Goal: Task Accomplishment & Management: Manage account settings

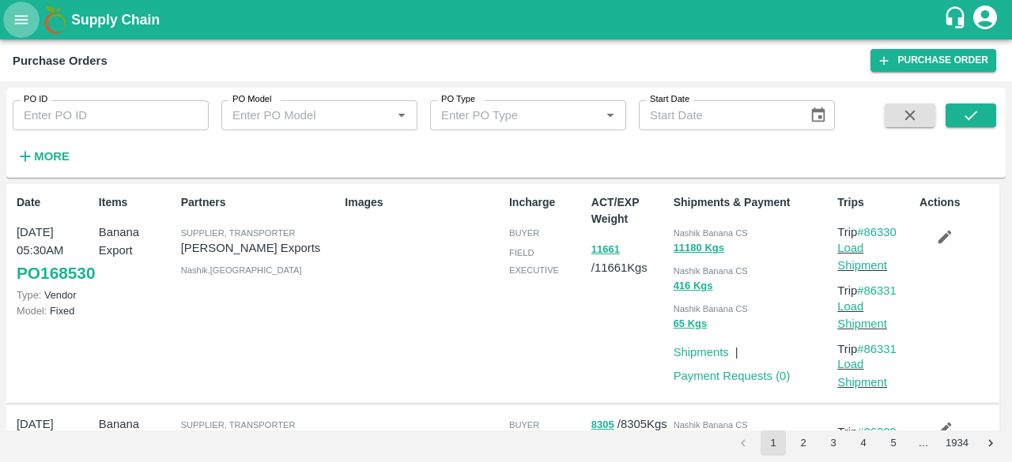
click at [27, 23] on icon "open drawer" at bounding box center [21, 19] width 13 height 9
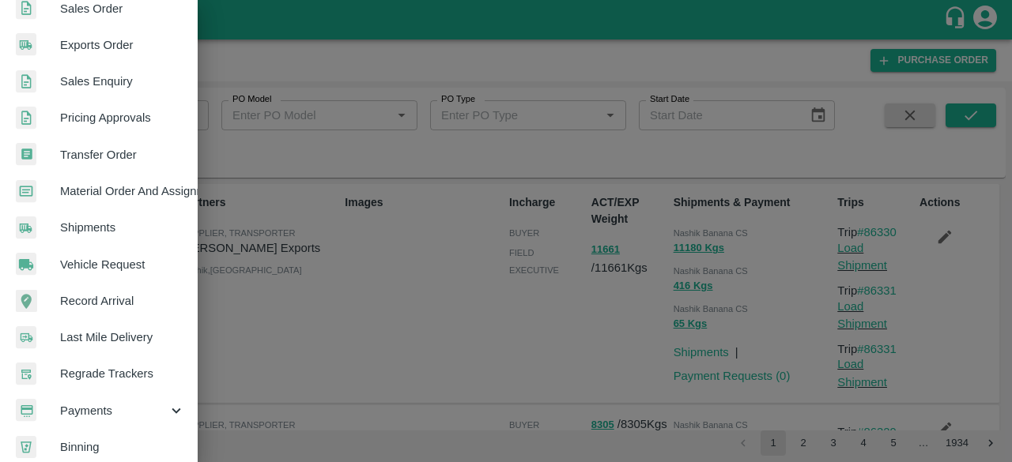
scroll to position [438, 0]
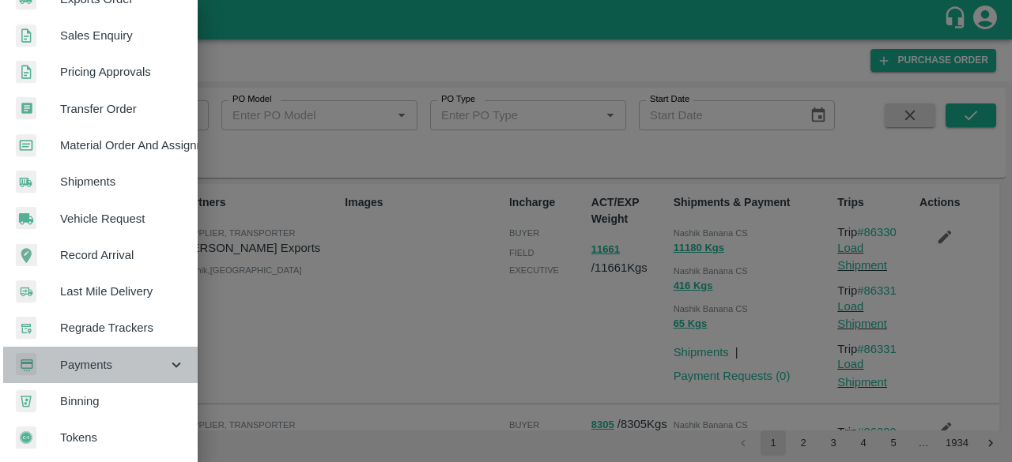
click at [136, 357] on span "Payments" at bounding box center [114, 365] width 108 height 17
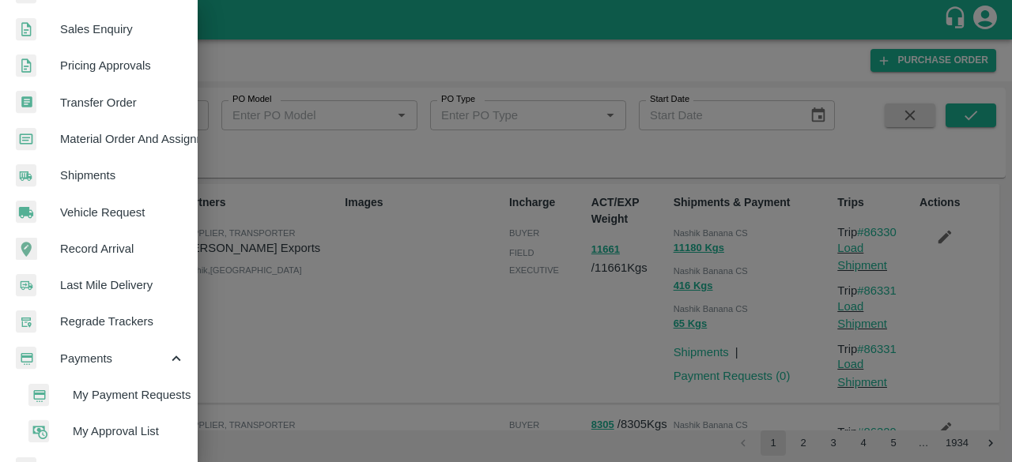
scroll to position [511, 0]
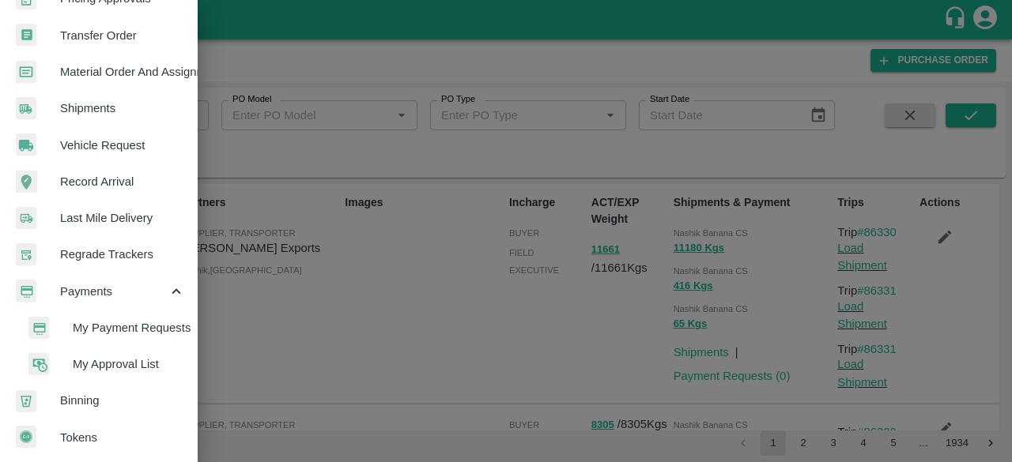
click at [133, 357] on span "My Approval List" at bounding box center [129, 364] width 112 height 17
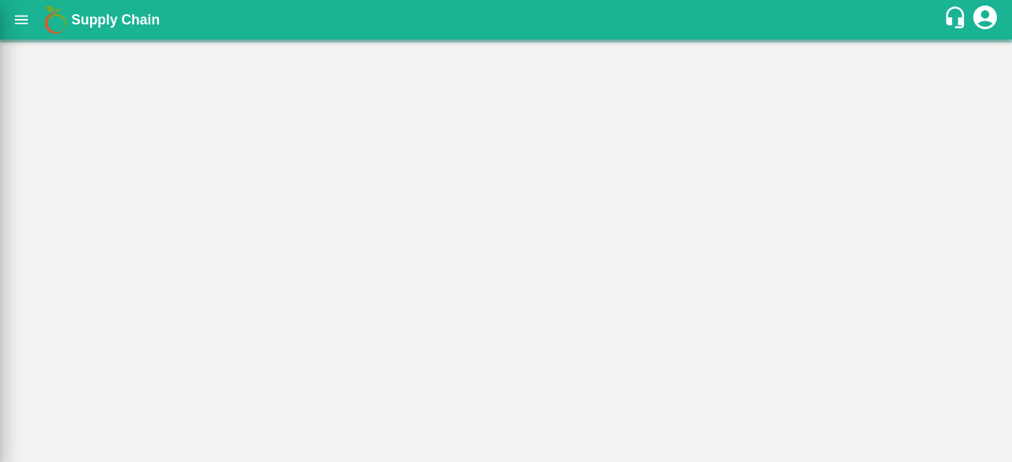
scroll to position [504, 0]
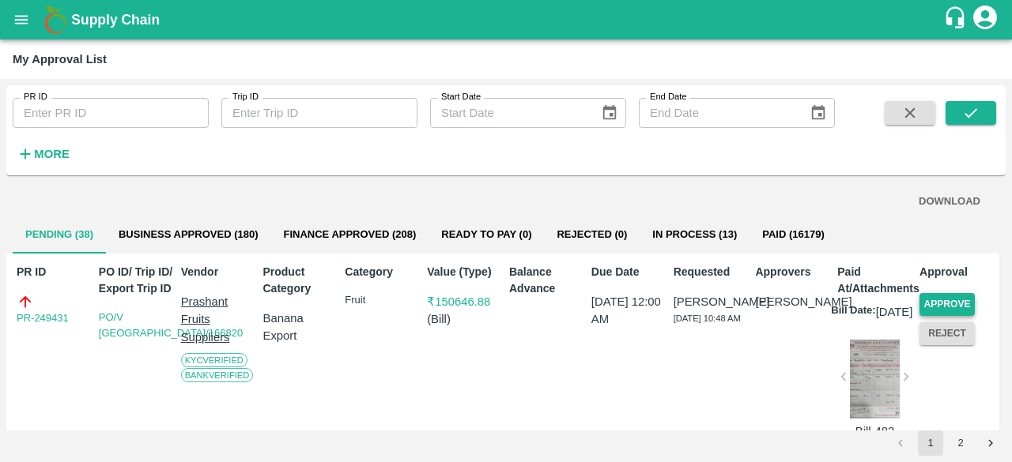
click at [950, 301] on button "Approve" at bounding box center [946, 304] width 55 height 23
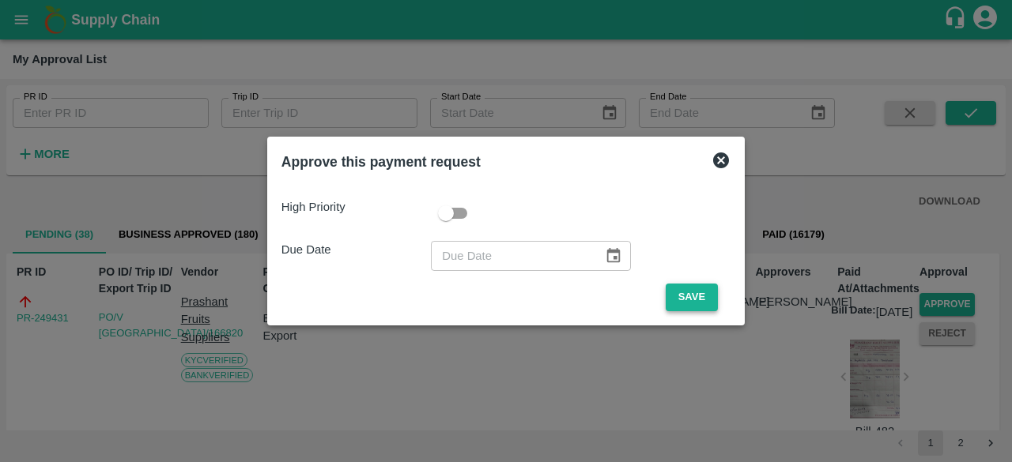
drag, startPoint x: 690, startPoint y: 297, endPoint x: 712, endPoint y: 300, distance: 21.5
click at [690, 297] on button "Save" at bounding box center [692, 298] width 52 height 28
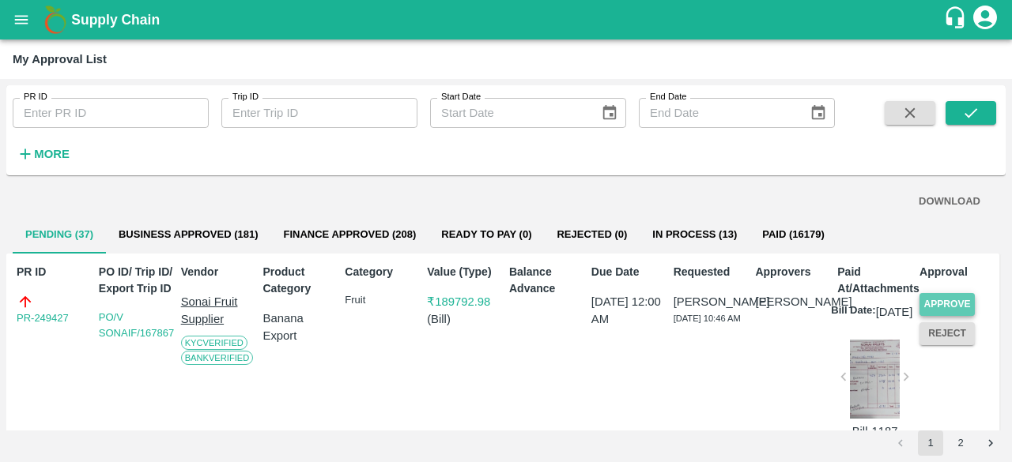
click at [960, 302] on button "Approve" at bounding box center [946, 304] width 55 height 23
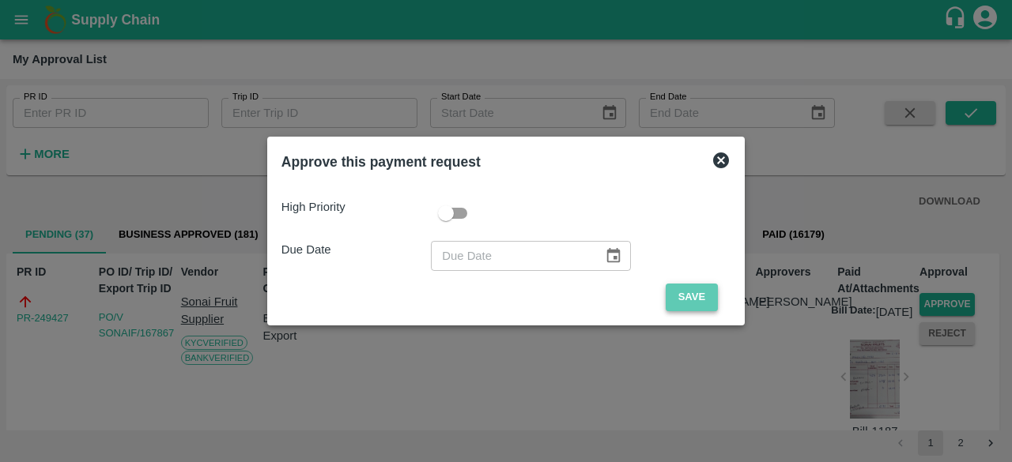
click at [714, 295] on button "Save" at bounding box center [692, 298] width 52 height 28
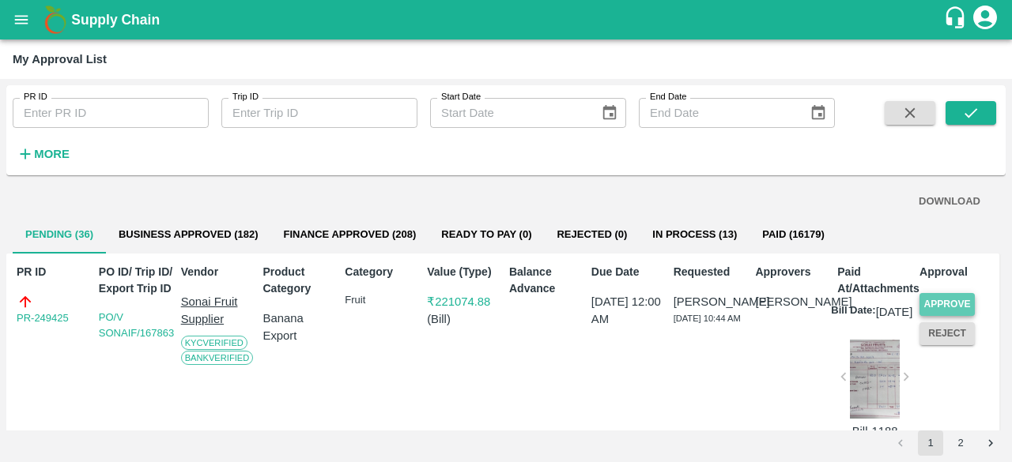
click at [949, 304] on button "Approve" at bounding box center [946, 304] width 55 height 23
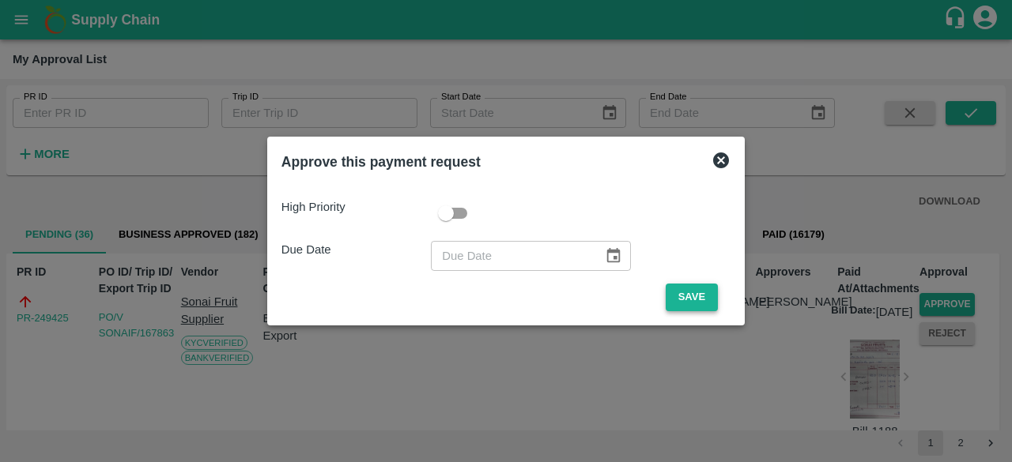
click at [691, 300] on button "Save" at bounding box center [692, 298] width 52 height 28
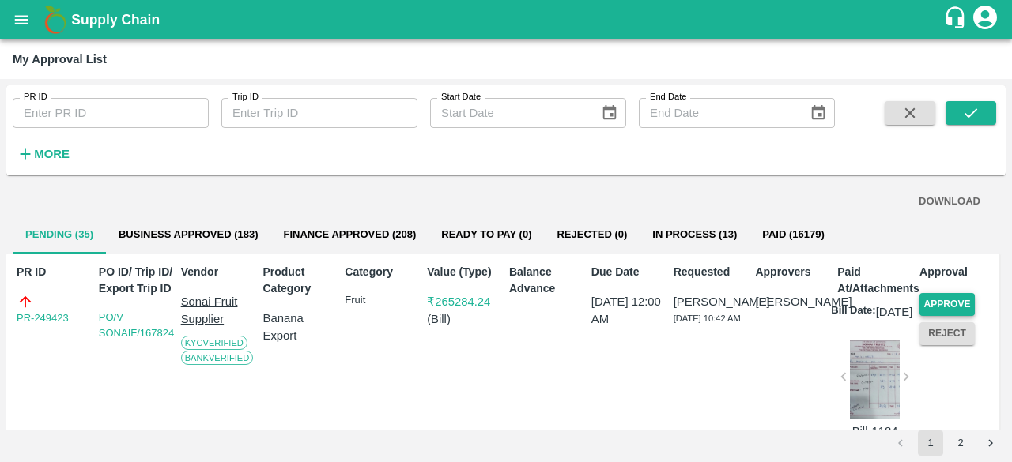
click at [942, 303] on button "Approve" at bounding box center [946, 304] width 55 height 23
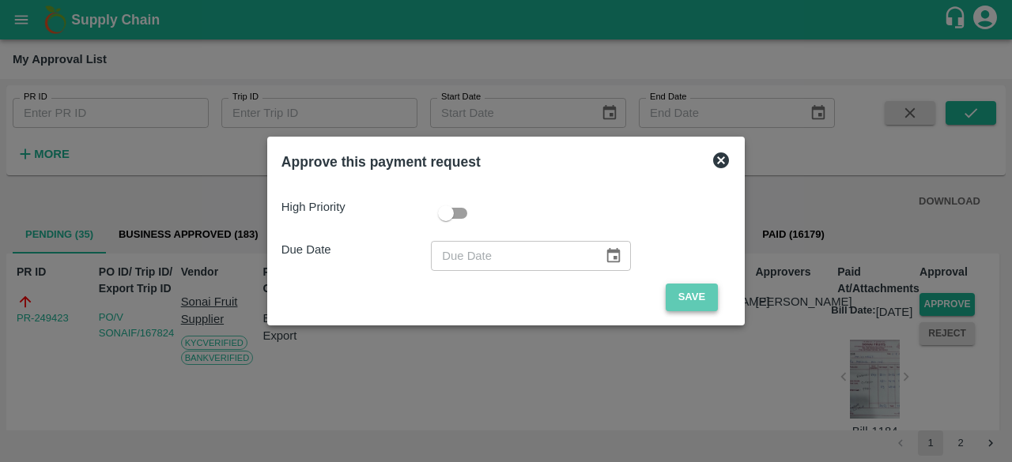
click at [697, 289] on button "Save" at bounding box center [692, 298] width 52 height 28
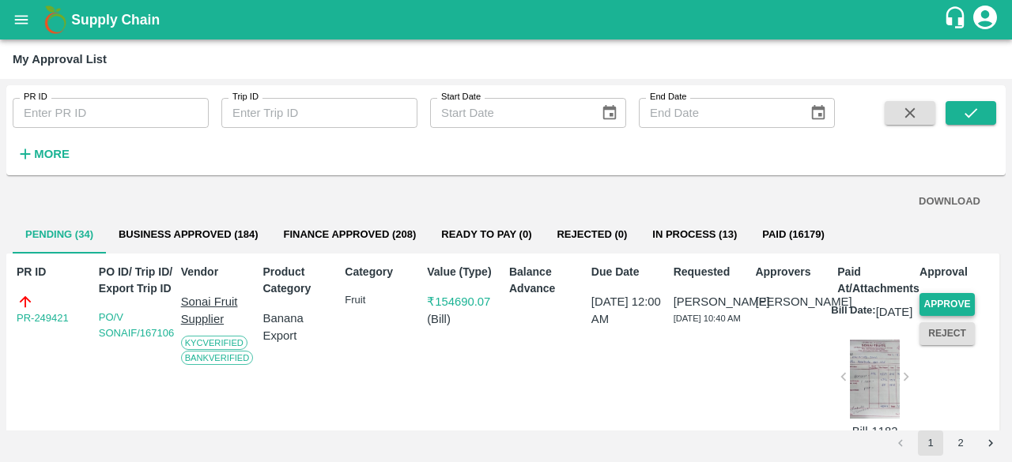
click at [941, 305] on button "Approve" at bounding box center [946, 304] width 55 height 23
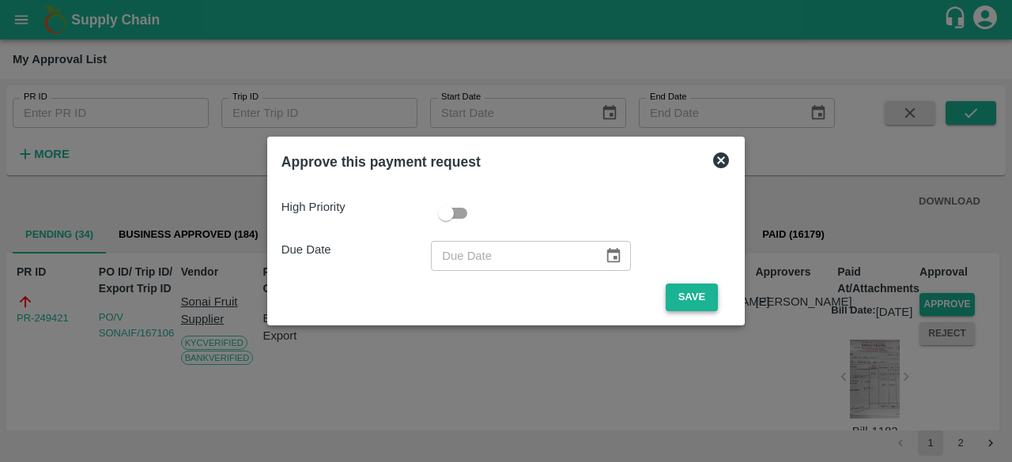
click at [693, 300] on button "Save" at bounding box center [692, 298] width 52 height 28
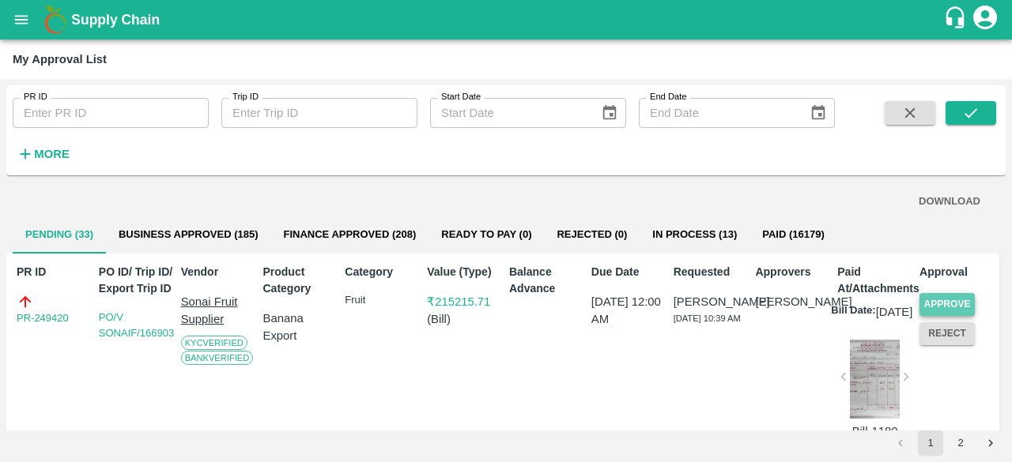
click at [929, 300] on button "Approve" at bounding box center [946, 304] width 55 height 23
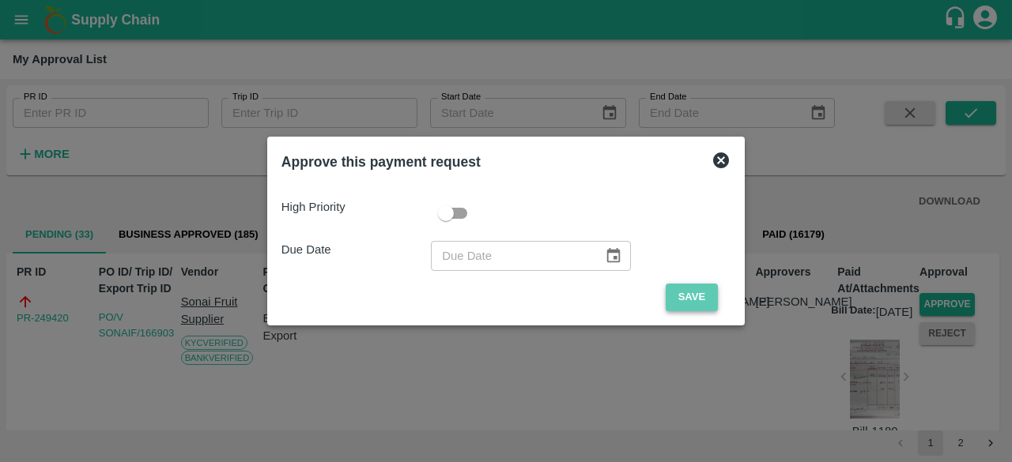
click at [689, 298] on button "Save" at bounding box center [692, 298] width 52 height 28
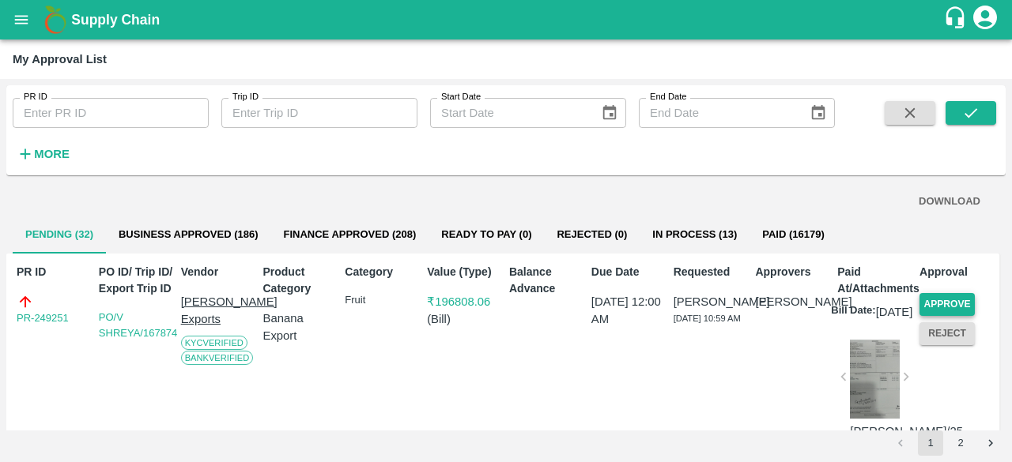
click at [959, 296] on button "Approve" at bounding box center [946, 304] width 55 height 23
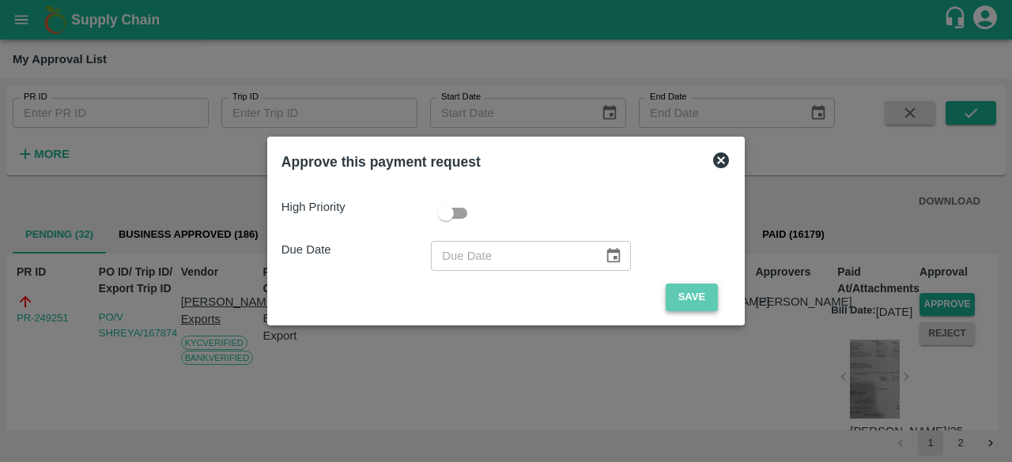
click at [681, 303] on button "Save" at bounding box center [692, 298] width 52 height 28
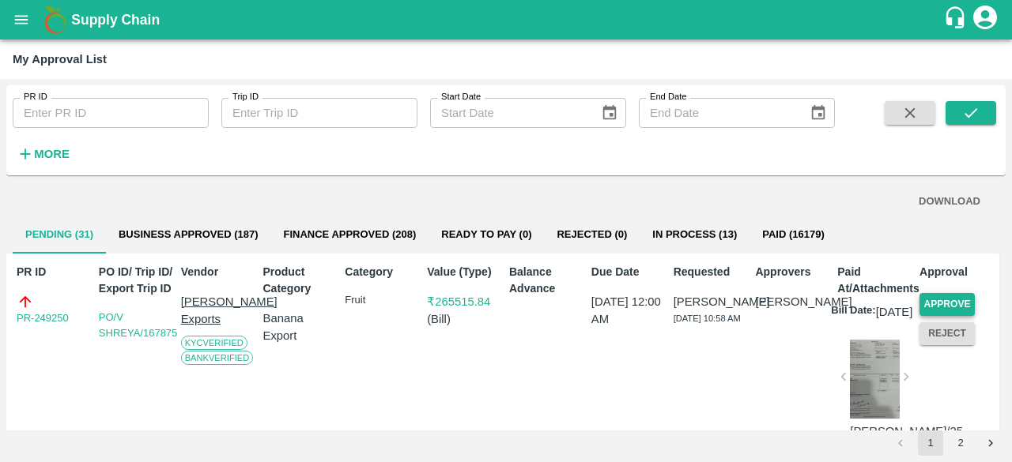
click at [957, 299] on button "Approve" at bounding box center [946, 304] width 55 height 23
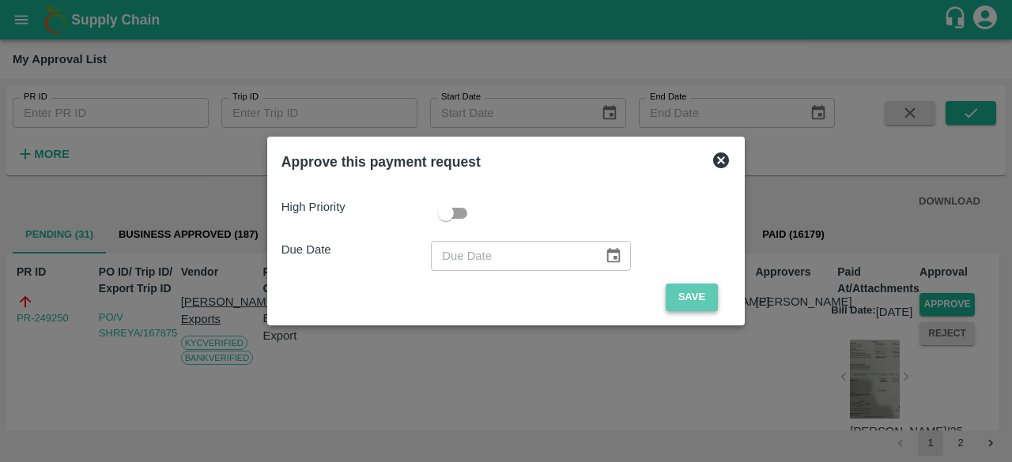
click at [689, 299] on button "Save" at bounding box center [692, 298] width 52 height 28
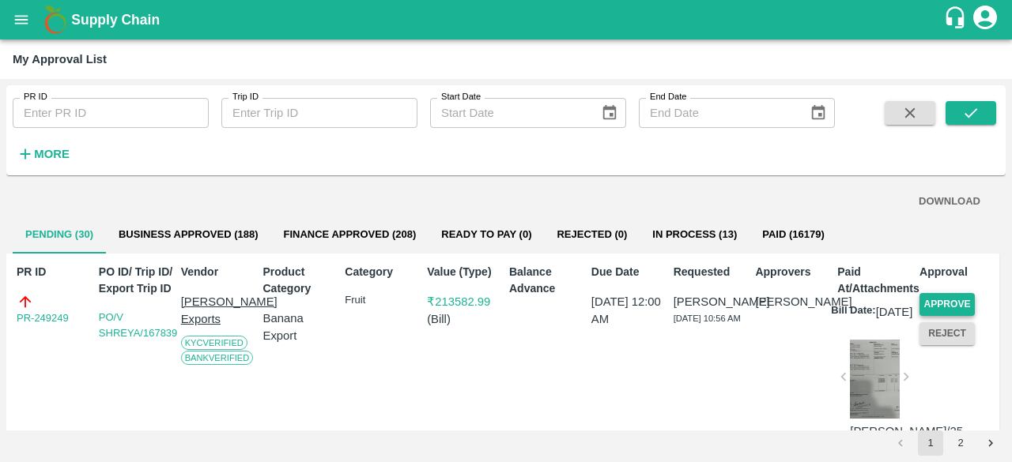
click at [958, 303] on button "Approve" at bounding box center [946, 304] width 55 height 23
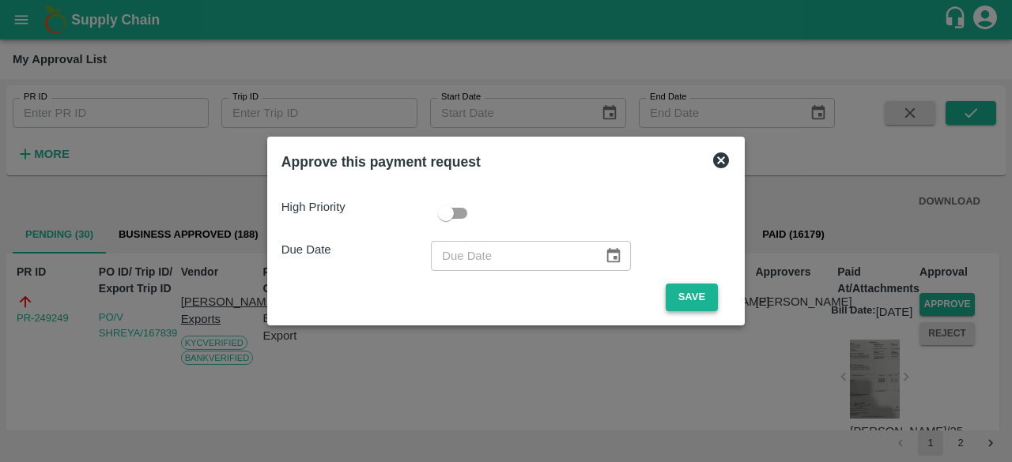
click at [704, 303] on button "Save" at bounding box center [692, 298] width 52 height 28
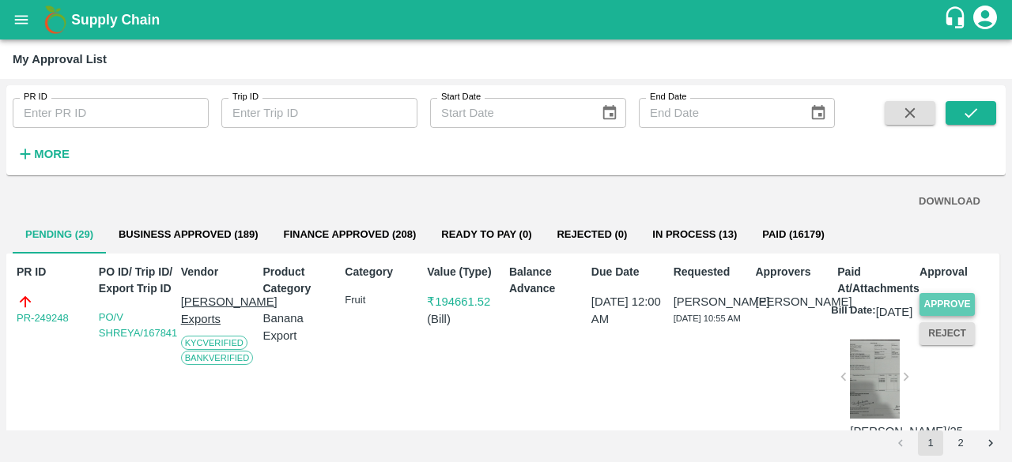
click at [941, 299] on button "Approve" at bounding box center [946, 304] width 55 height 23
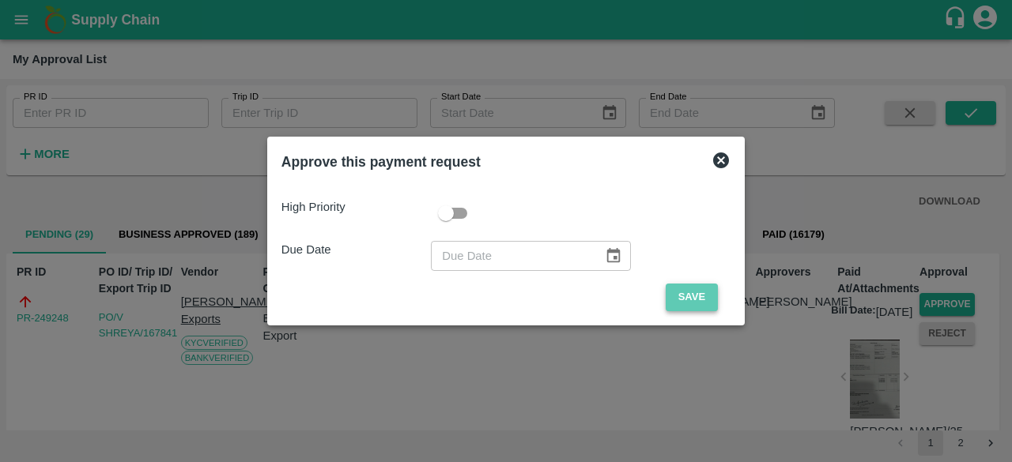
click at [684, 303] on button "Save" at bounding box center [692, 298] width 52 height 28
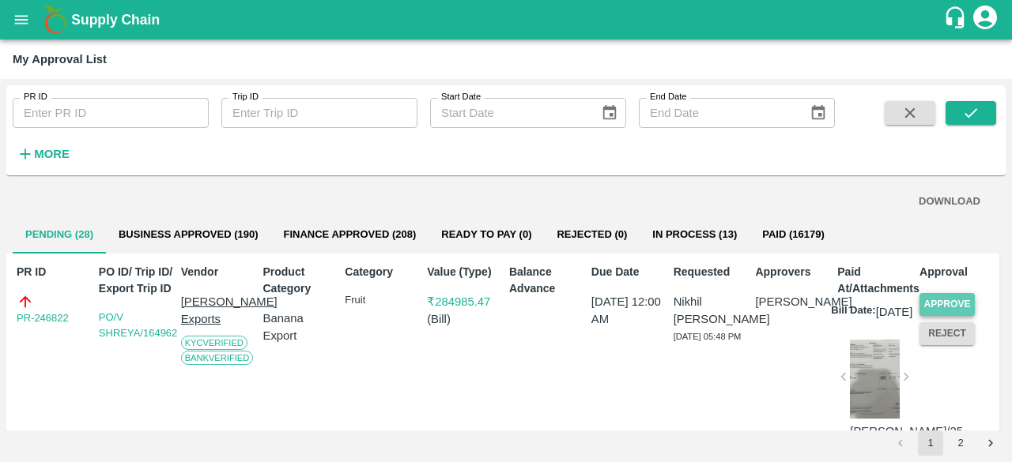
click at [945, 298] on button "Approve" at bounding box center [946, 304] width 55 height 23
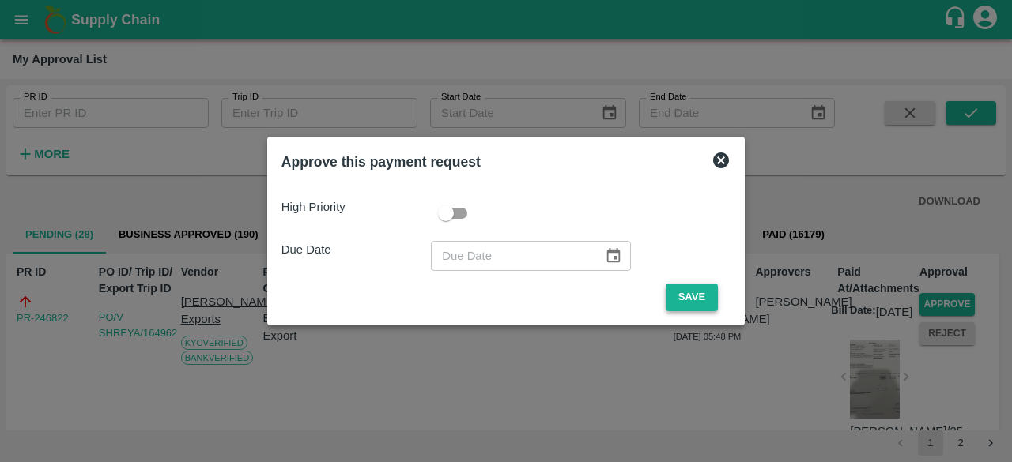
click at [685, 289] on button "Save" at bounding box center [692, 298] width 52 height 28
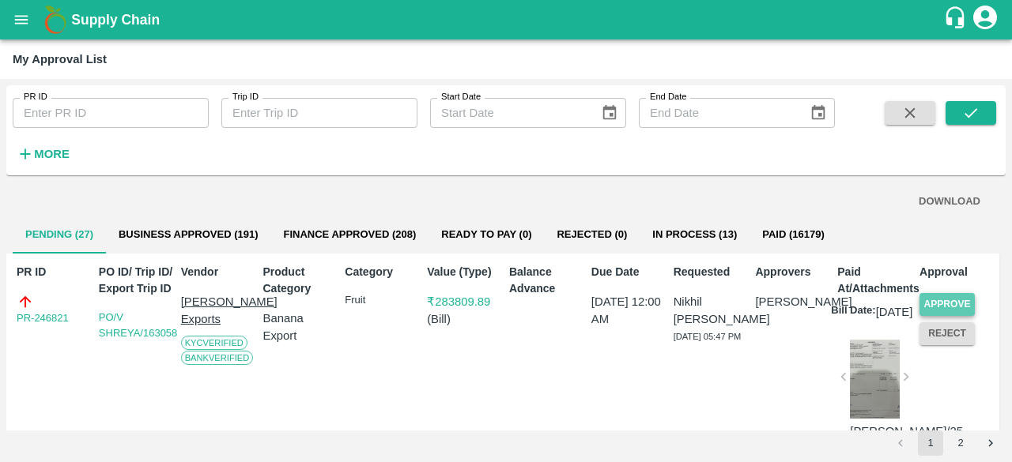
click at [946, 303] on button "Approve" at bounding box center [946, 304] width 55 height 23
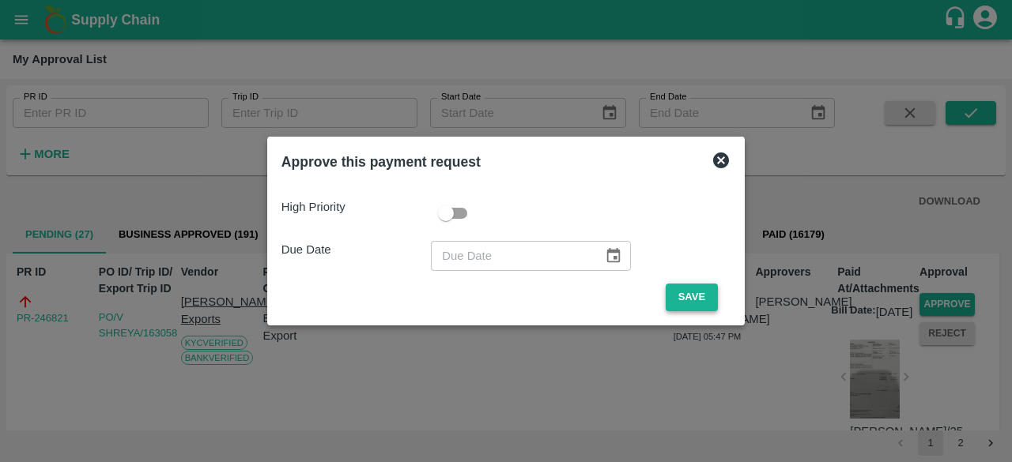
click at [697, 300] on button "Save" at bounding box center [692, 298] width 52 height 28
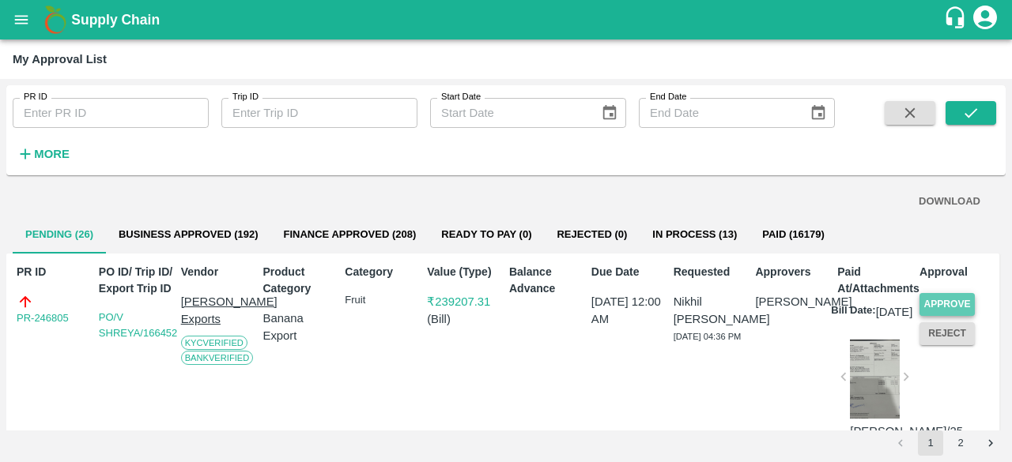
click at [960, 304] on button "Approve" at bounding box center [946, 304] width 55 height 23
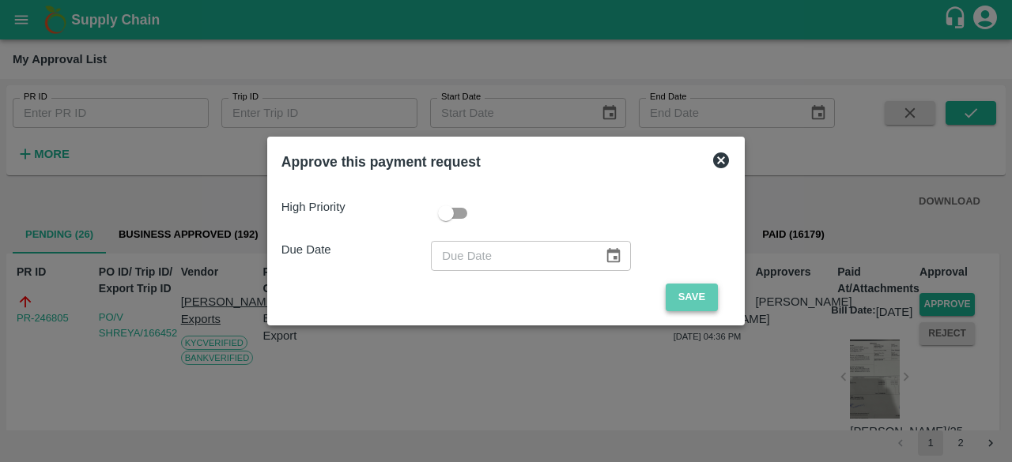
click at [697, 298] on button "Save" at bounding box center [692, 298] width 52 height 28
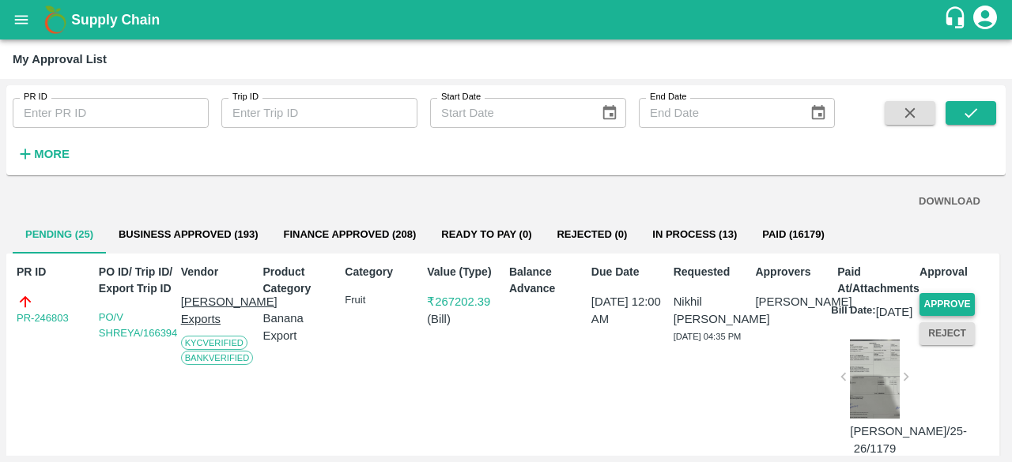
click at [948, 305] on button "Approve" at bounding box center [946, 304] width 55 height 23
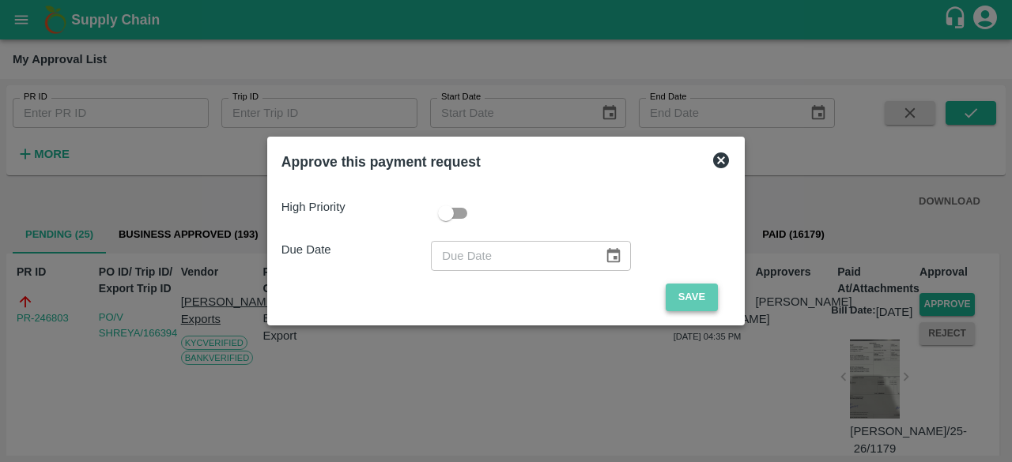
click at [698, 299] on button "Save" at bounding box center [692, 298] width 52 height 28
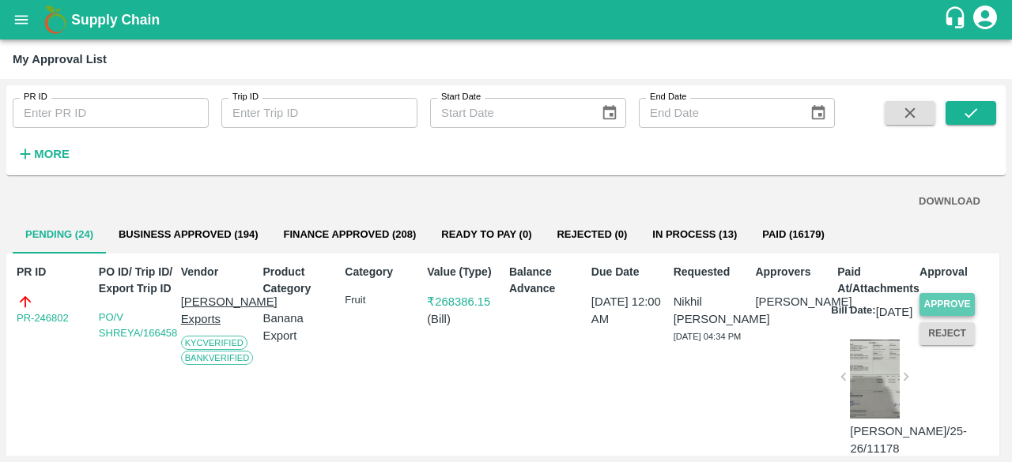
click at [937, 300] on button "Approve" at bounding box center [946, 304] width 55 height 23
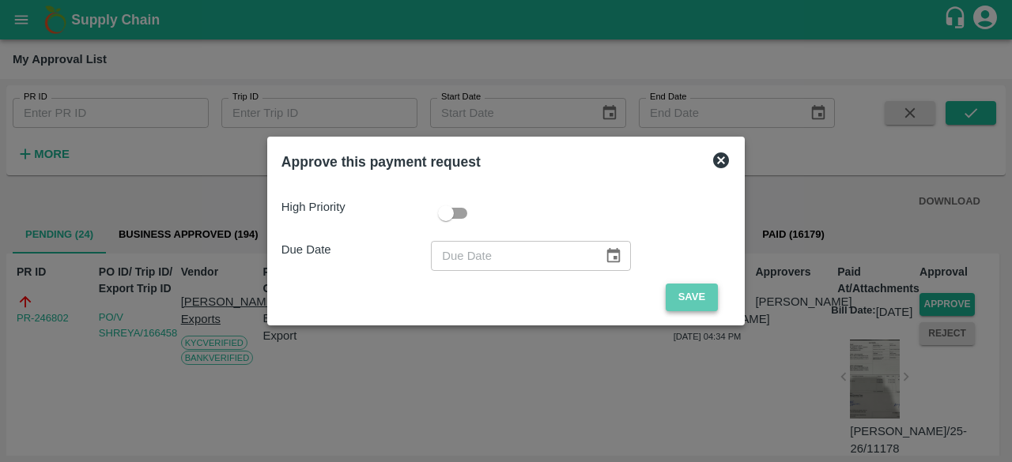
click at [679, 304] on button "Save" at bounding box center [692, 298] width 52 height 28
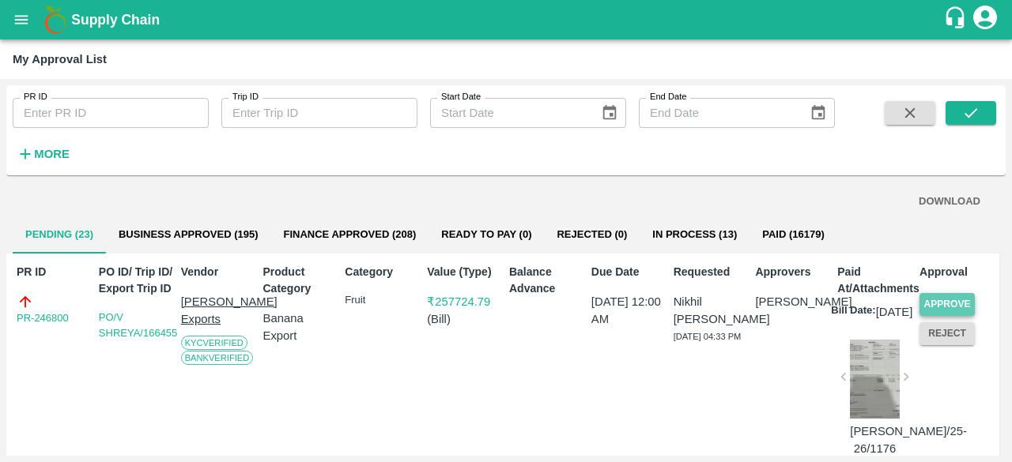
click at [944, 303] on button "Approve" at bounding box center [946, 304] width 55 height 23
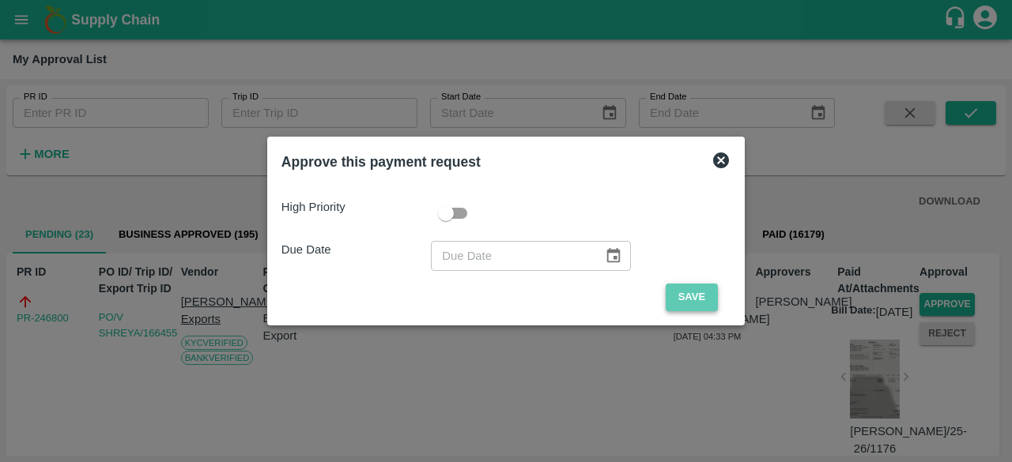
click at [703, 305] on button "Save" at bounding box center [692, 298] width 52 height 28
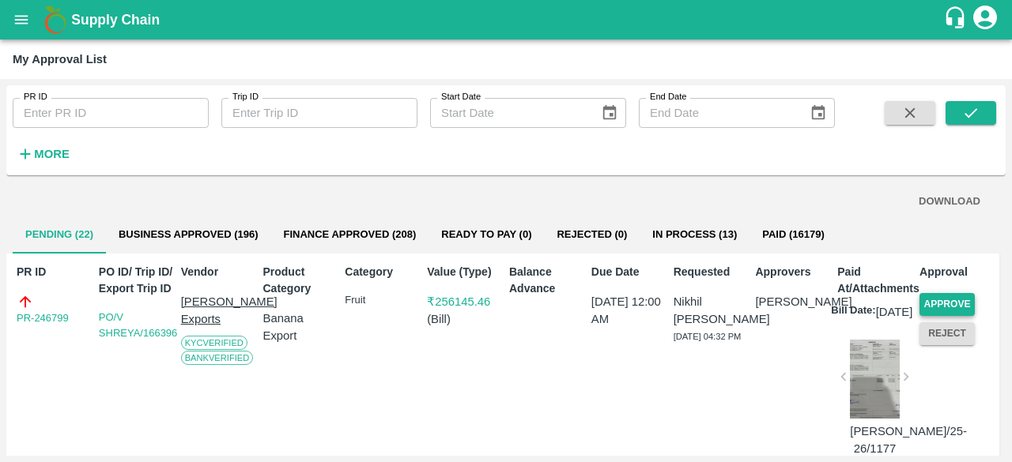
click at [957, 303] on button "Approve" at bounding box center [946, 304] width 55 height 23
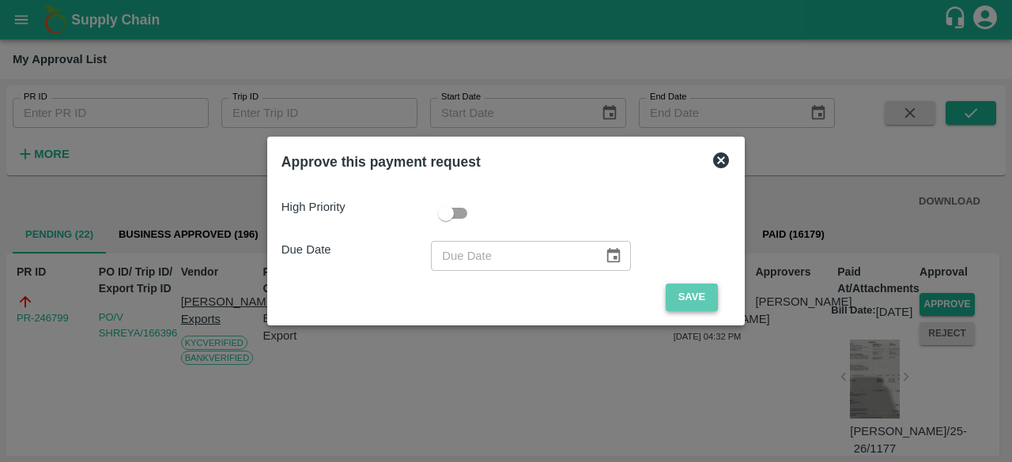
click at [691, 300] on button "Save" at bounding box center [692, 298] width 52 height 28
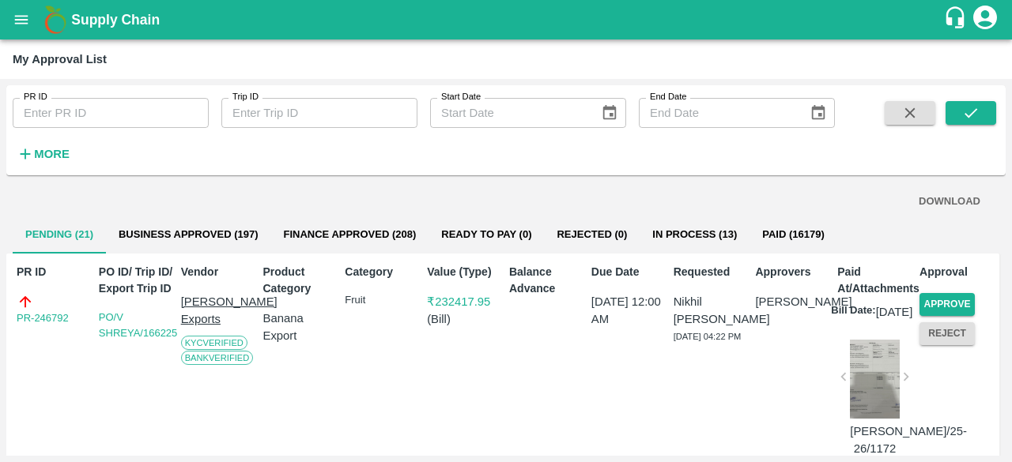
click at [564, 357] on div "Balance Advance" at bounding box center [544, 358] width 82 height 201
click at [958, 308] on button "Approve" at bounding box center [946, 304] width 55 height 23
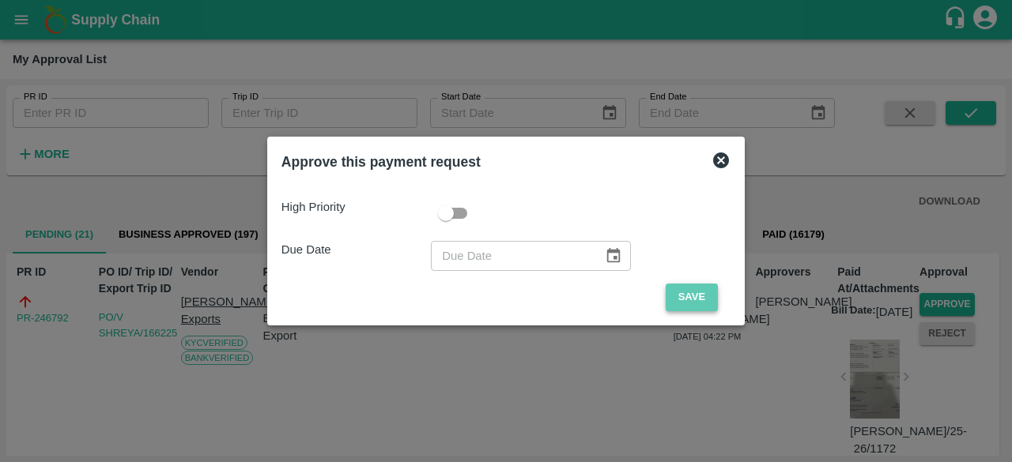
click at [690, 293] on button "Save" at bounding box center [692, 298] width 52 height 28
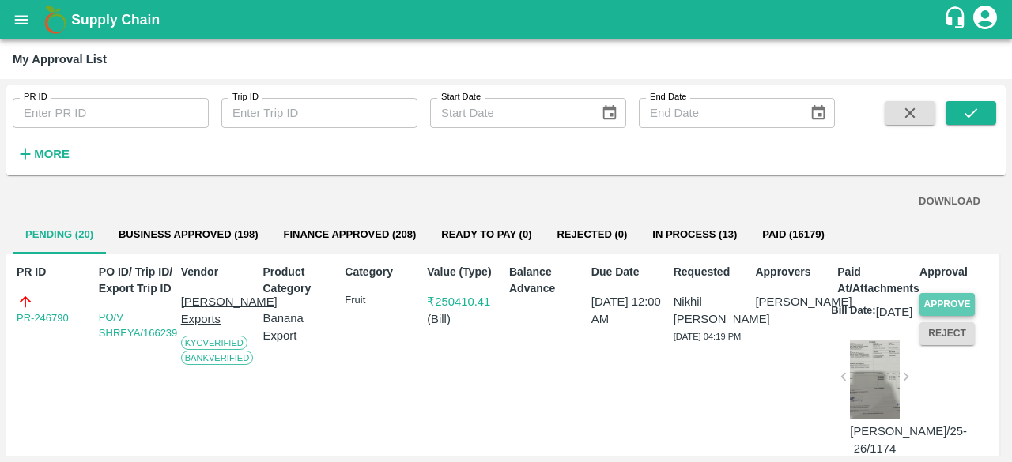
click at [954, 303] on button "Approve" at bounding box center [946, 304] width 55 height 23
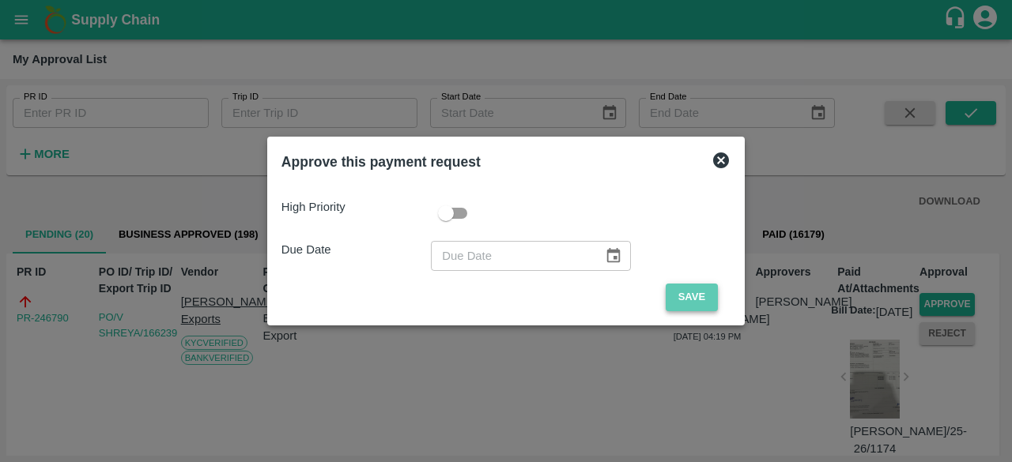
click at [673, 306] on button "Save" at bounding box center [692, 298] width 52 height 28
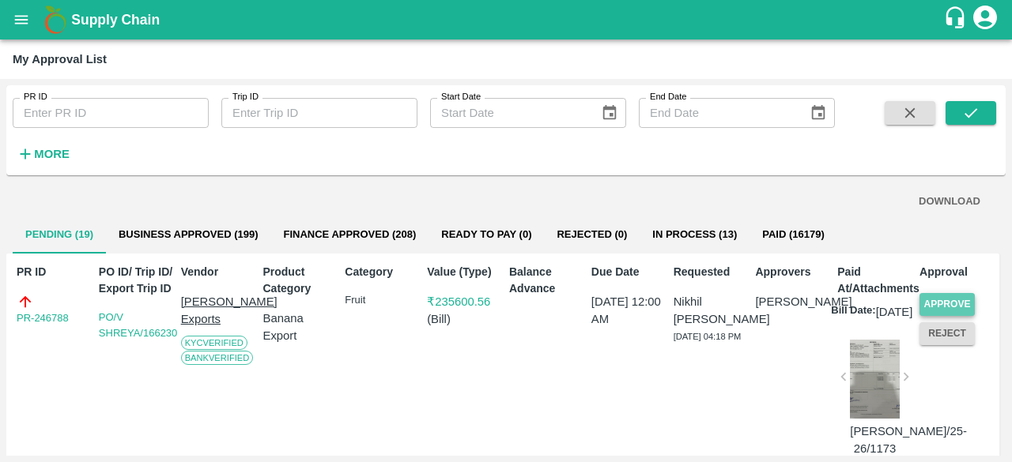
click at [940, 301] on button "Approve" at bounding box center [946, 304] width 55 height 23
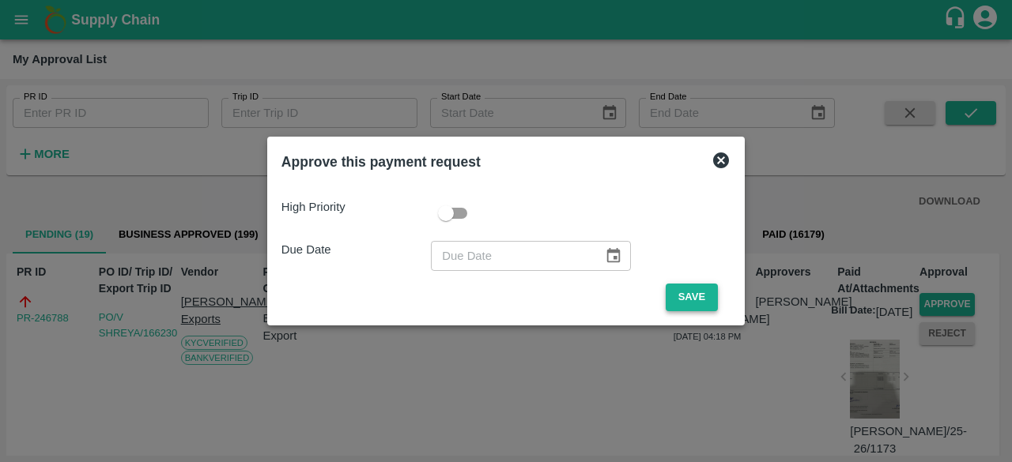
click at [671, 292] on button "Save" at bounding box center [692, 298] width 52 height 28
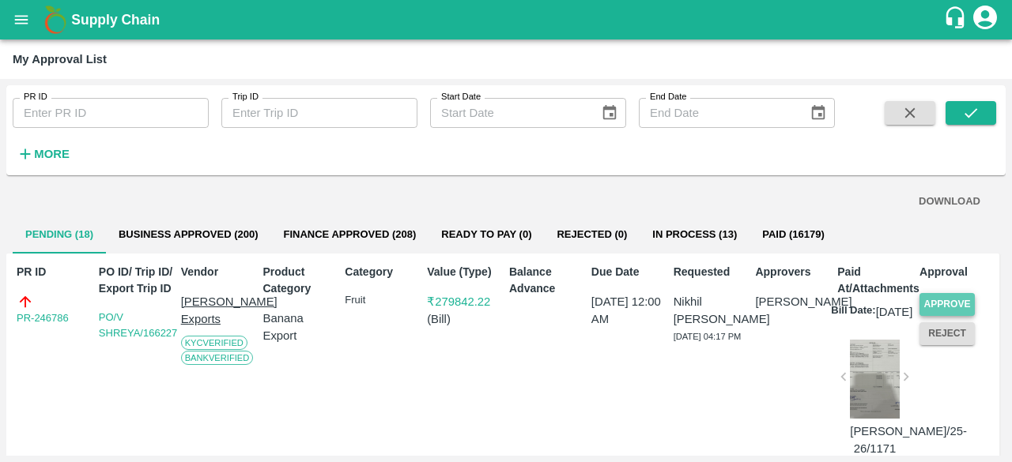
click at [938, 300] on button "Approve" at bounding box center [946, 304] width 55 height 23
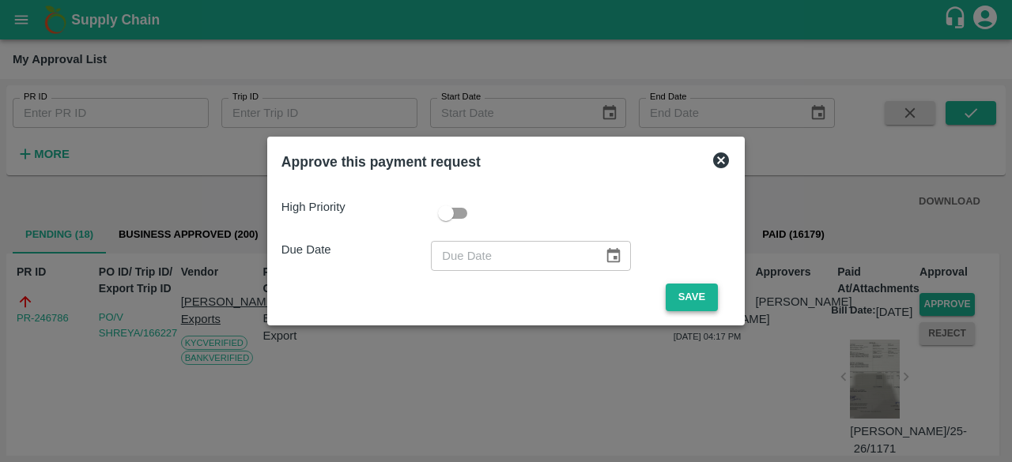
click at [678, 301] on button "Save" at bounding box center [692, 298] width 52 height 28
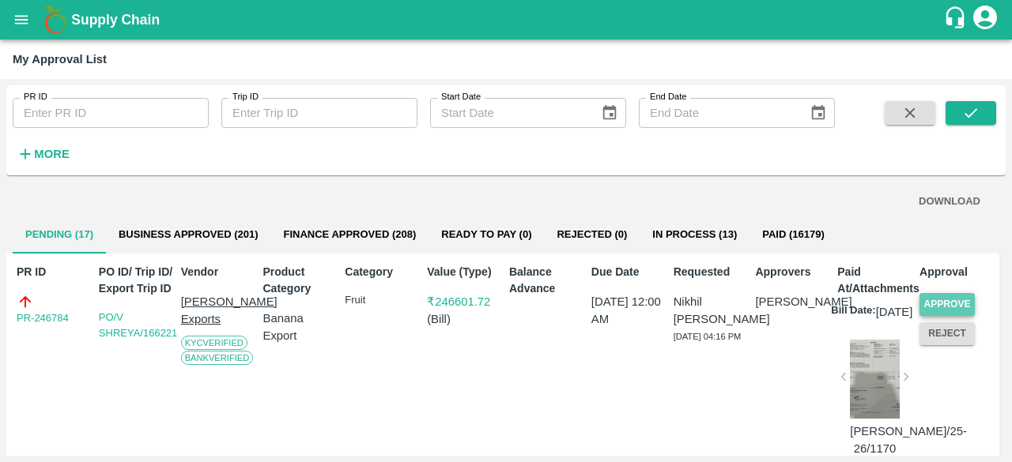
click at [944, 296] on button "Approve" at bounding box center [946, 304] width 55 height 23
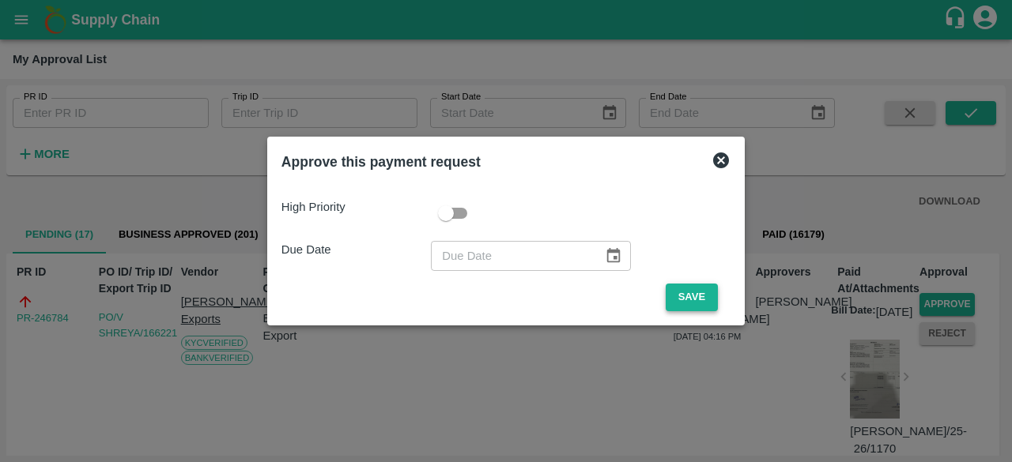
click at [694, 296] on button "Save" at bounding box center [692, 298] width 52 height 28
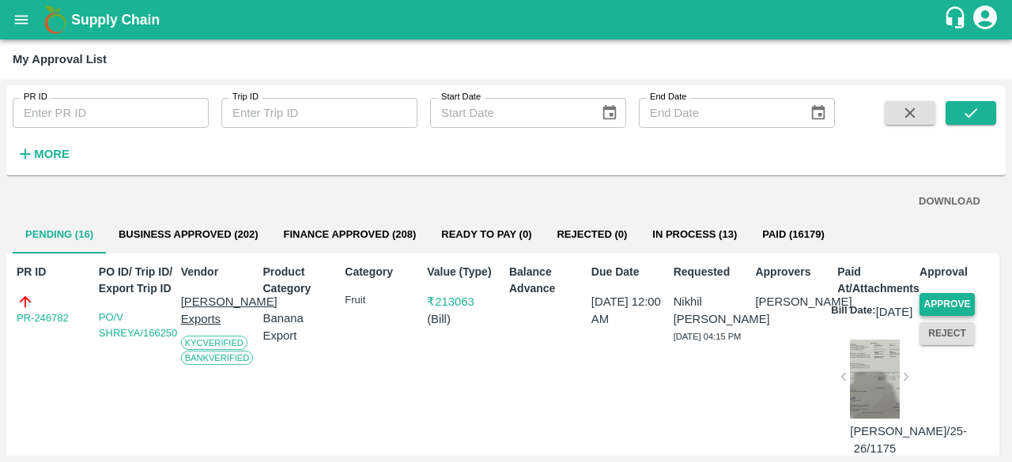
click at [947, 296] on button "Approve" at bounding box center [946, 304] width 55 height 23
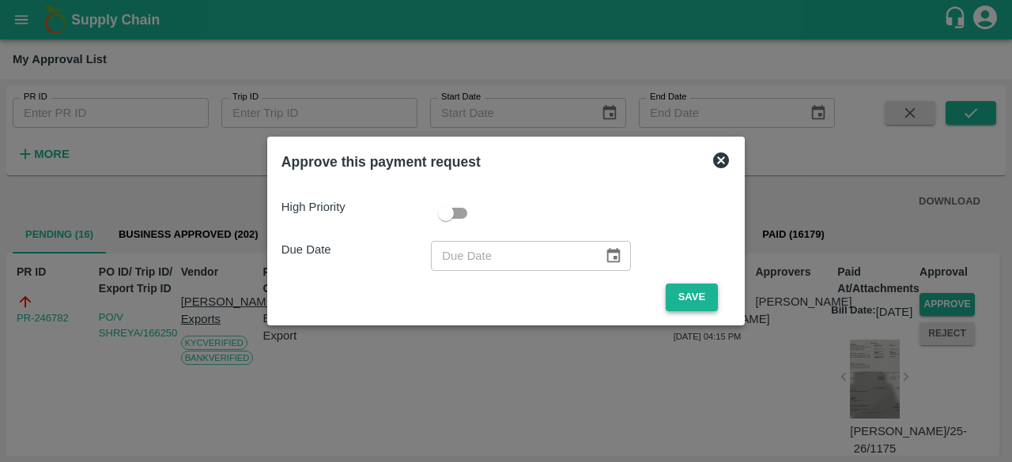
click at [700, 294] on button "Save" at bounding box center [692, 298] width 52 height 28
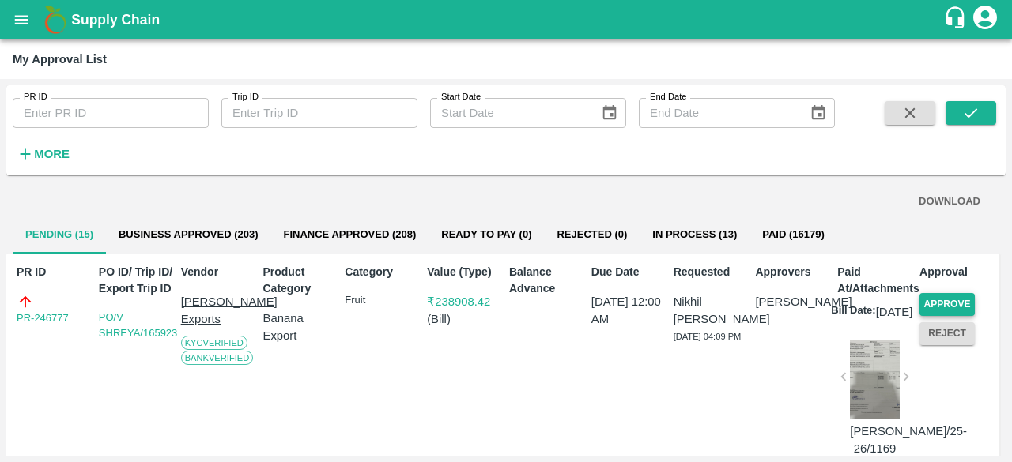
click at [949, 300] on button "Approve" at bounding box center [946, 304] width 55 height 23
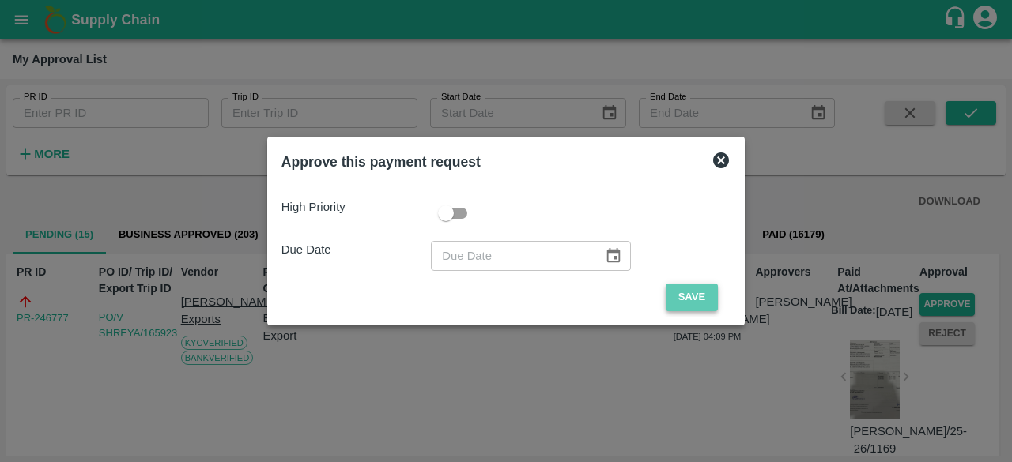
click at [689, 292] on button "Save" at bounding box center [692, 298] width 52 height 28
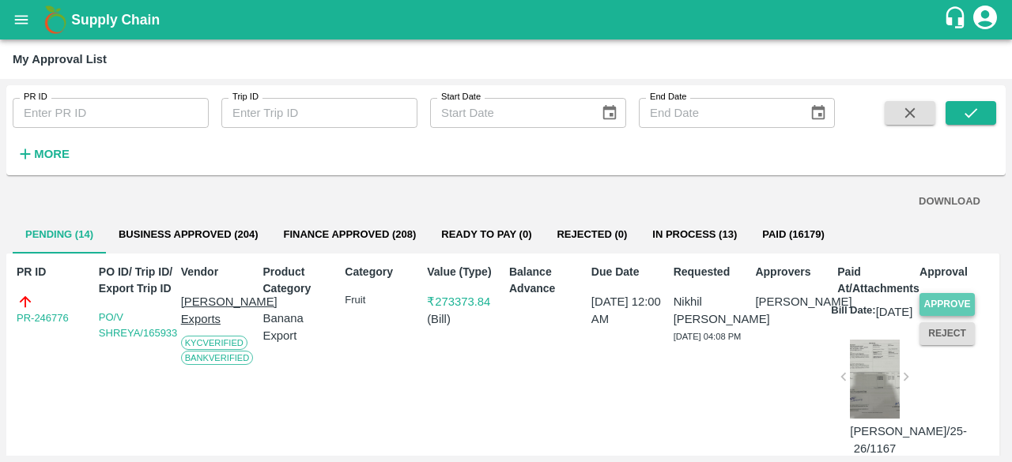
click at [940, 299] on button "Approve" at bounding box center [946, 304] width 55 height 23
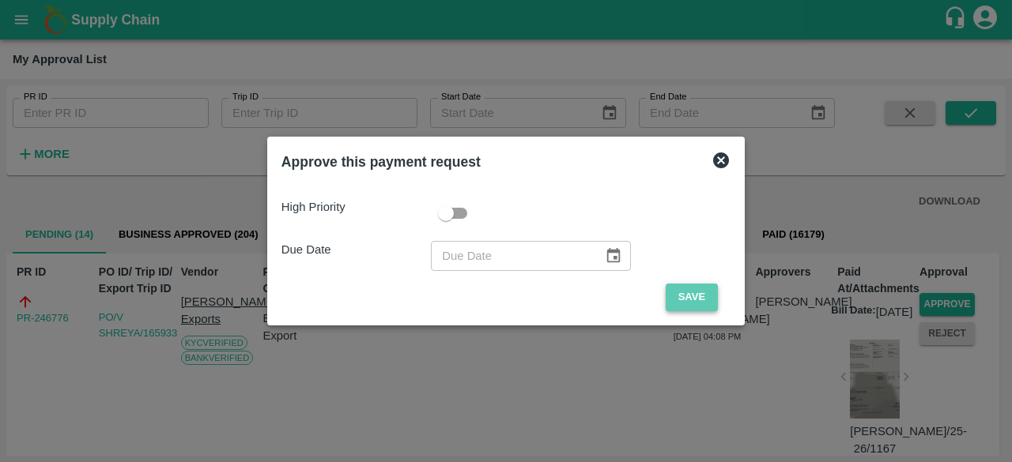
click at [694, 290] on button "Save" at bounding box center [692, 298] width 52 height 28
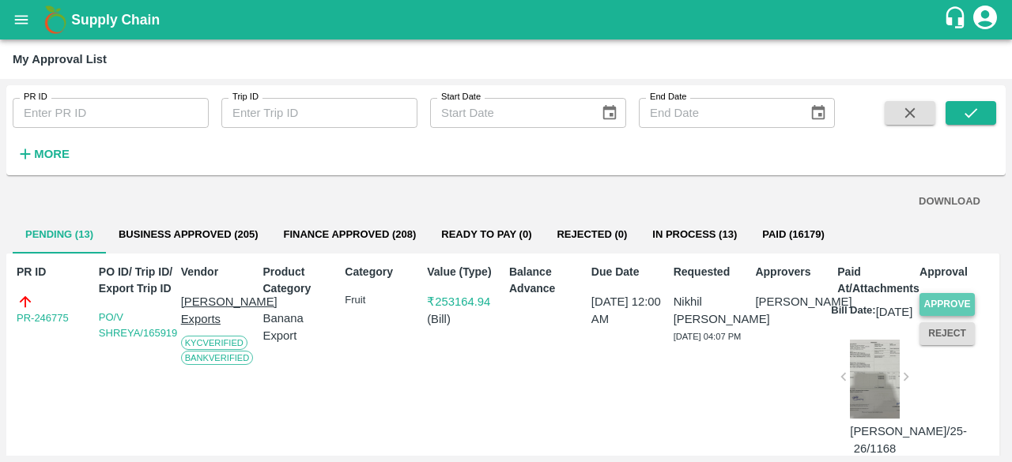
click at [954, 303] on button "Approve" at bounding box center [946, 304] width 55 height 23
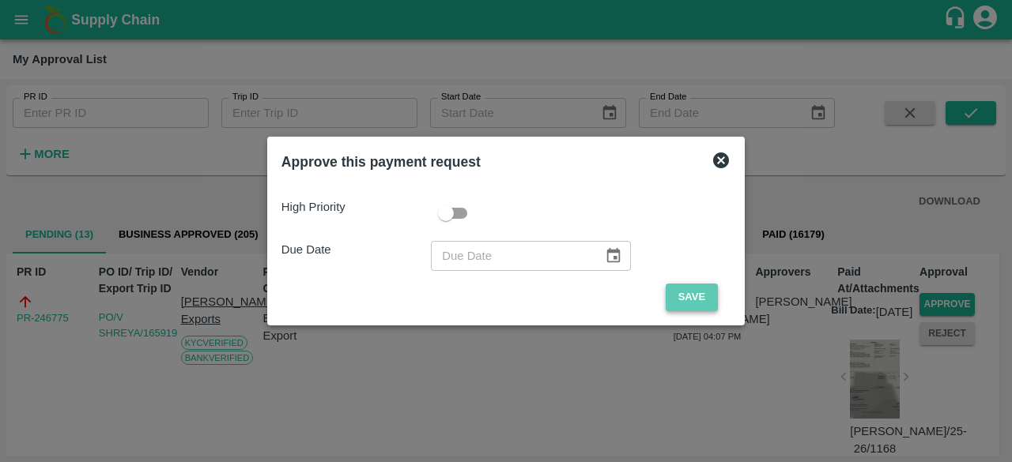
click at [690, 300] on button "Save" at bounding box center [692, 298] width 52 height 28
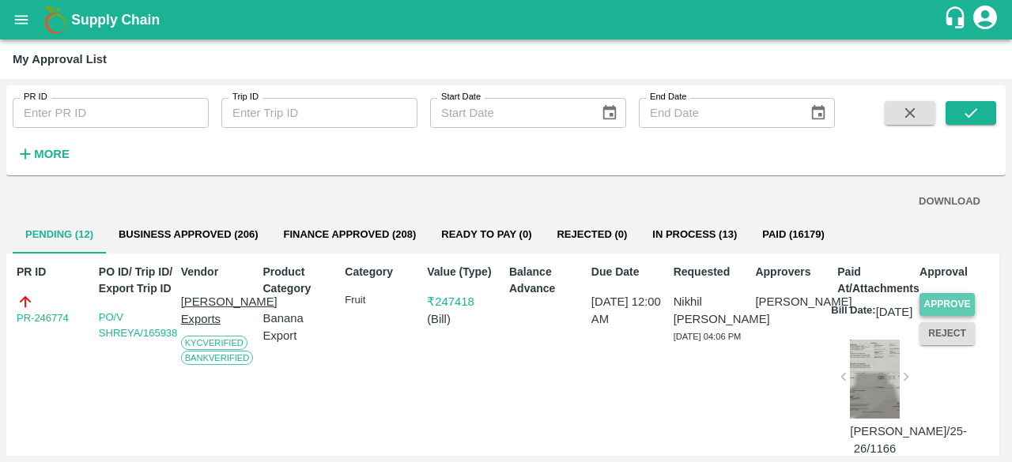
click at [934, 302] on button "Approve" at bounding box center [946, 304] width 55 height 23
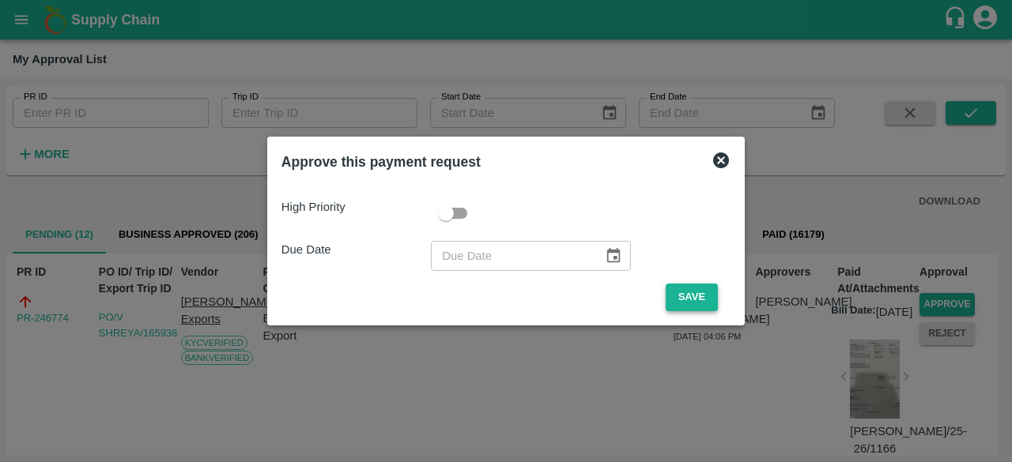
click at [694, 295] on button "Save" at bounding box center [692, 298] width 52 height 28
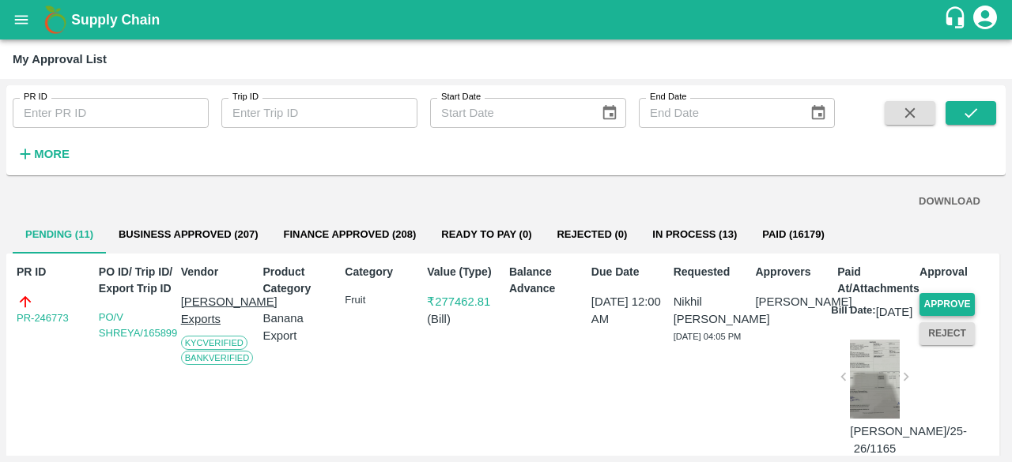
click at [940, 303] on button "Approve" at bounding box center [946, 304] width 55 height 23
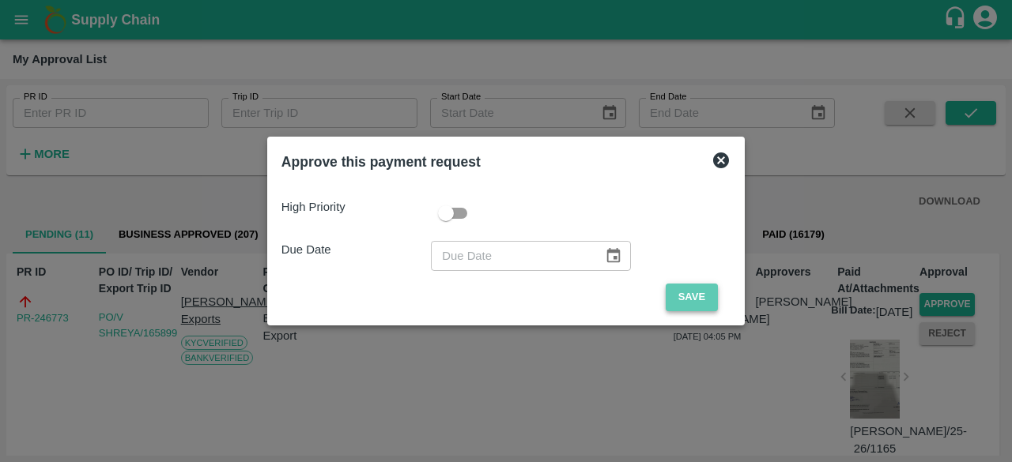
click at [685, 298] on button "Save" at bounding box center [692, 298] width 52 height 28
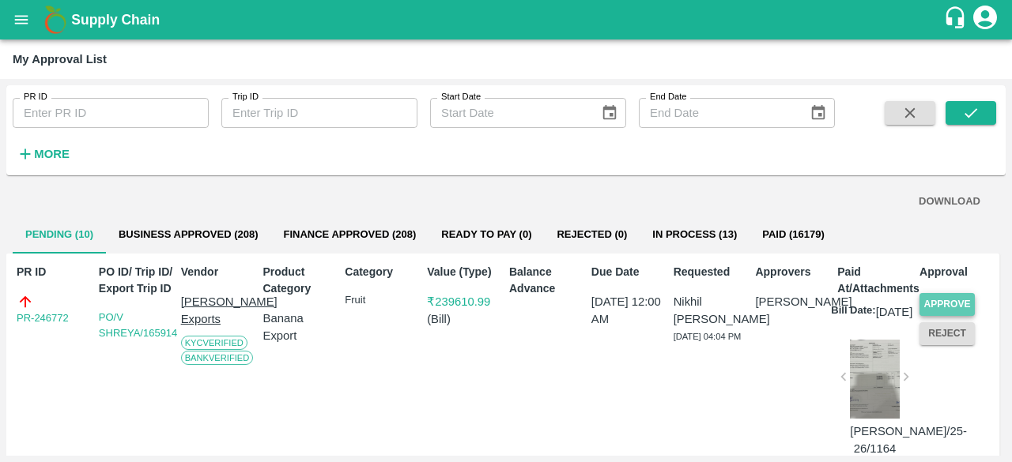
click at [957, 304] on button "Approve" at bounding box center [946, 304] width 55 height 23
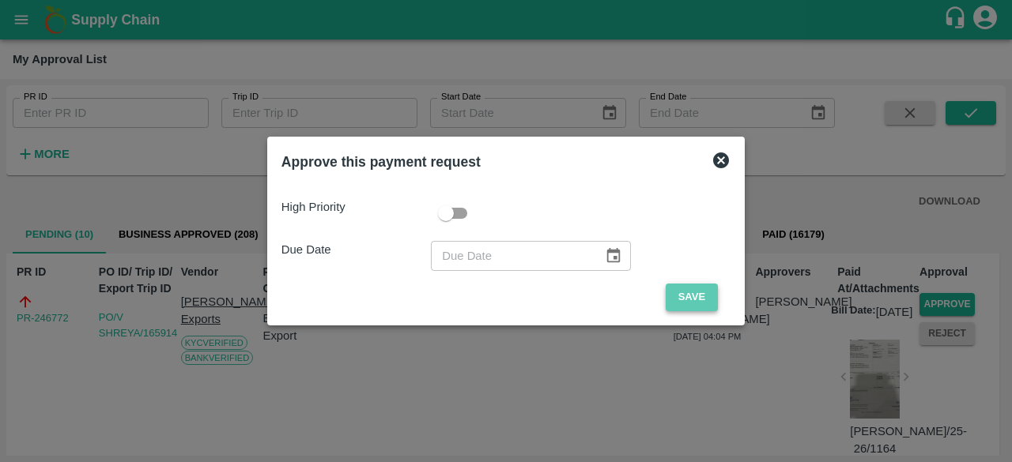
click at [689, 296] on button "Save" at bounding box center [692, 298] width 52 height 28
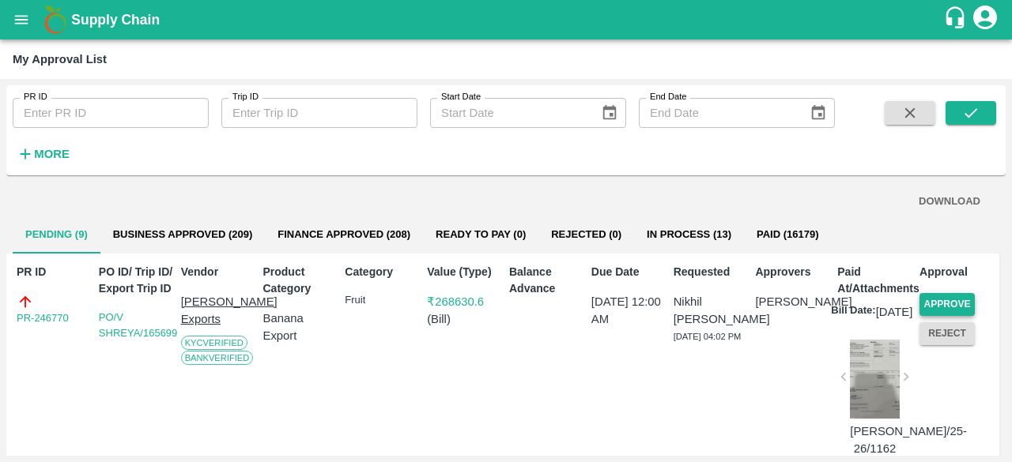
click at [949, 301] on button "Approve" at bounding box center [946, 304] width 55 height 23
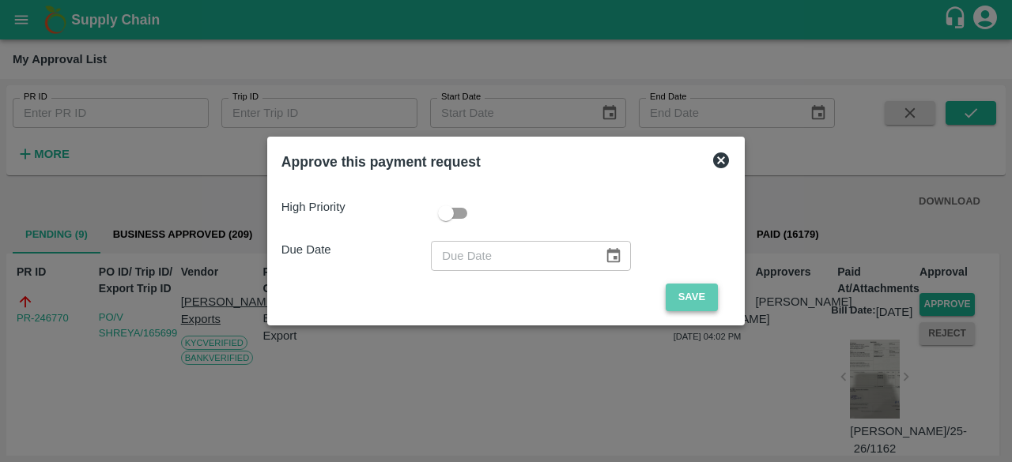
drag, startPoint x: 689, startPoint y: 295, endPoint x: 719, endPoint y: 301, distance: 31.5
click at [689, 296] on button "Save" at bounding box center [692, 298] width 52 height 28
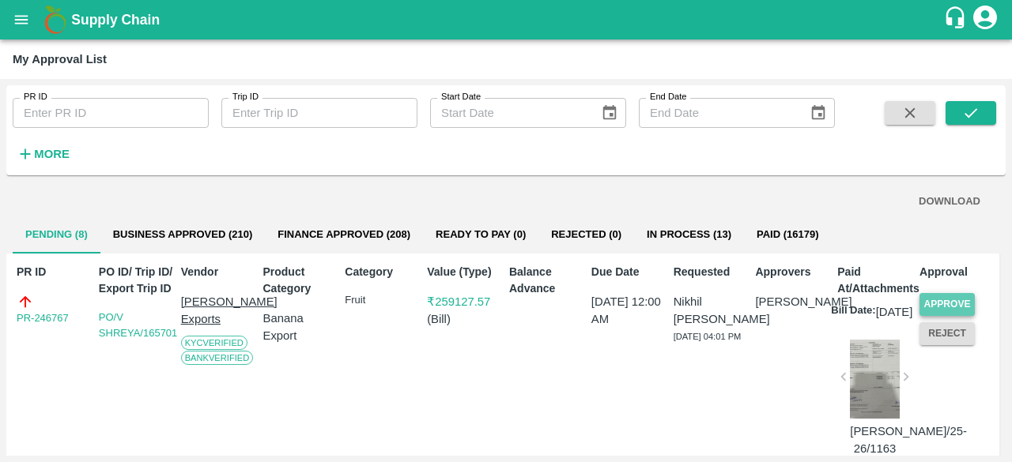
click at [942, 304] on button "Approve" at bounding box center [946, 304] width 55 height 23
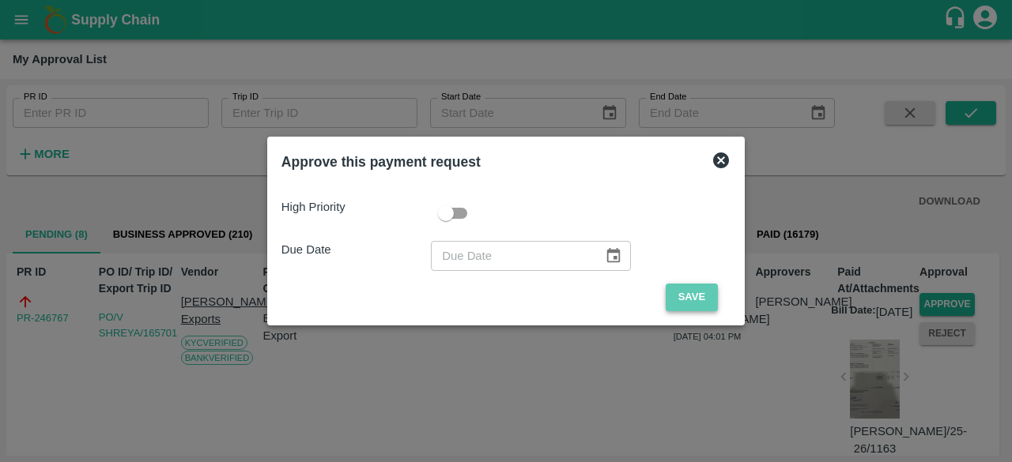
click at [697, 296] on button "Save" at bounding box center [692, 298] width 52 height 28
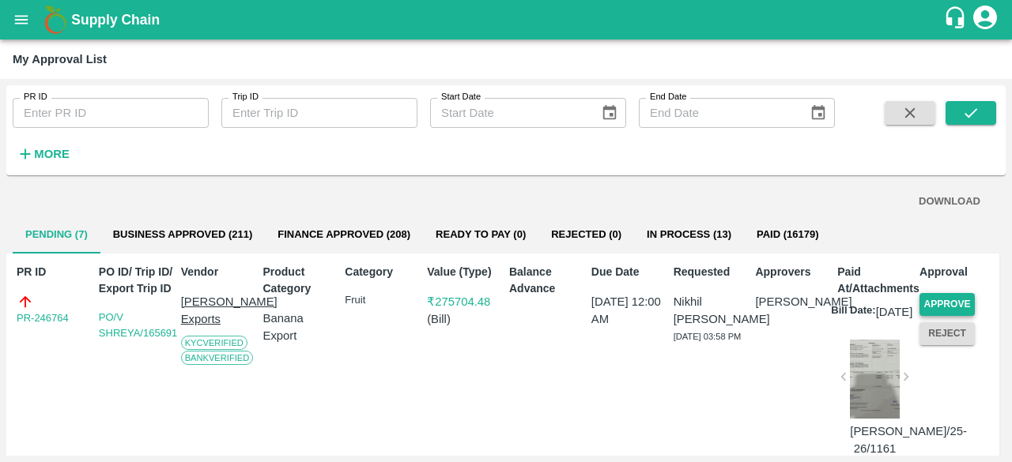
click at [942, 304] on button "Approve" at bounding box center [946, 304] width 55 height 23
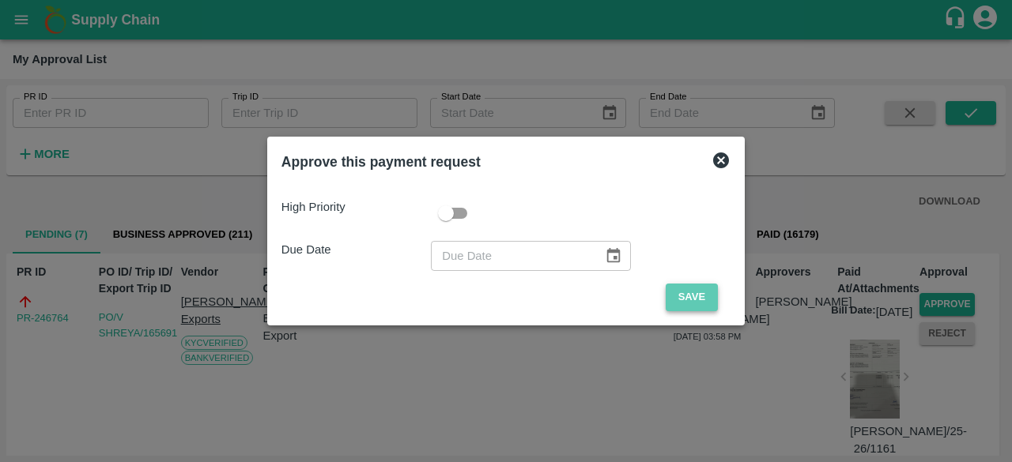
click at [684, 300] on button "Save" at bounding box center [692, 298] width 52 height 28
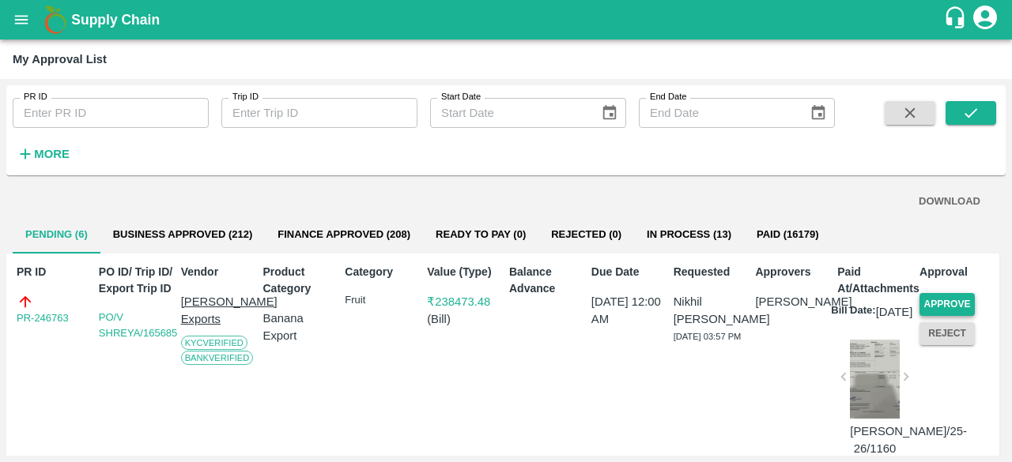
click at [949, 299] on button "Approve" at bounding box center [946, 304] width 55 height 23
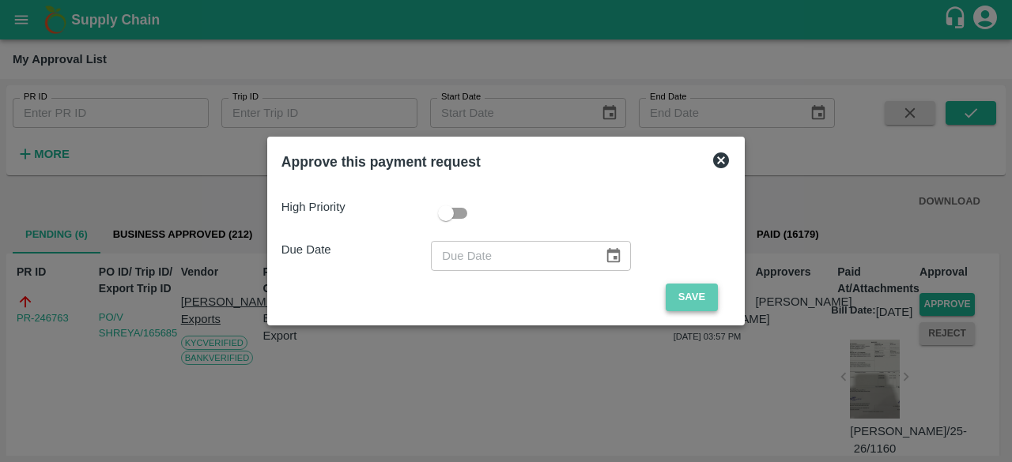
click at [693, 292] on button "Save" at bounding box center [692, 298] width 52 height 28
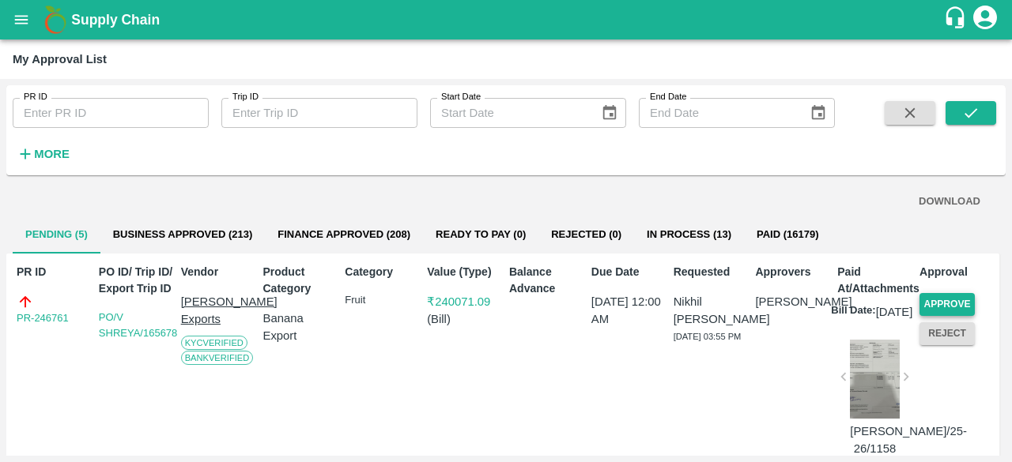
click at [953, 304] on button "Approve" at bounding box center [946, 304] width 55 height 23
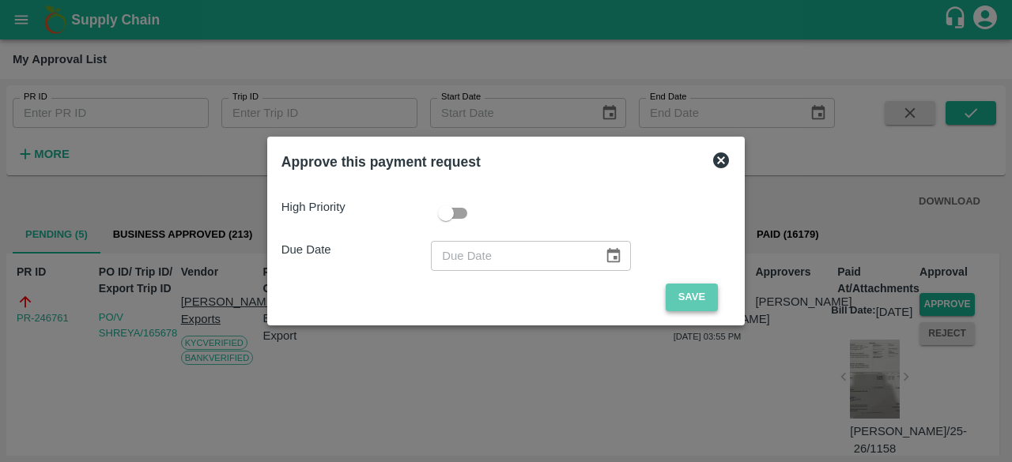
click at [679, 303] on button "Save" at bounding box center [692, 298] width 52 height 28
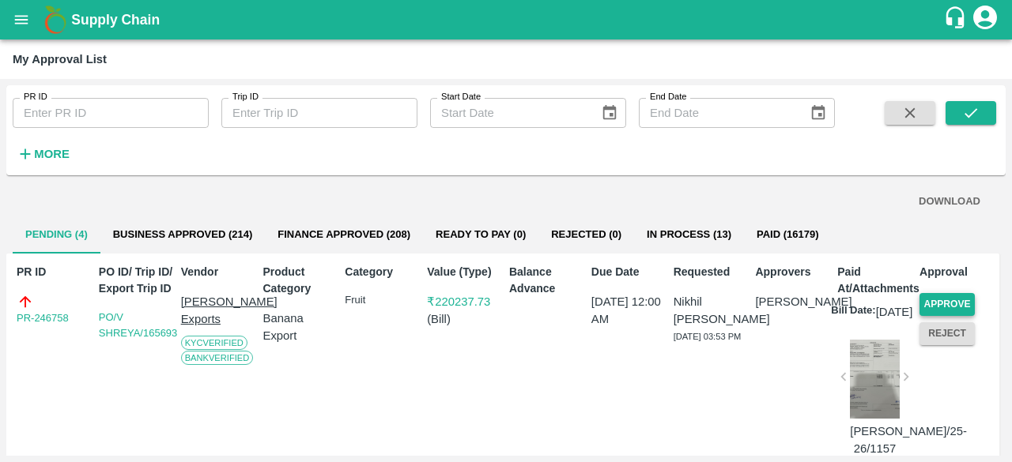
click at [940, 304] on button "Approve" at bounding box center [946, 304] width 55 height 23
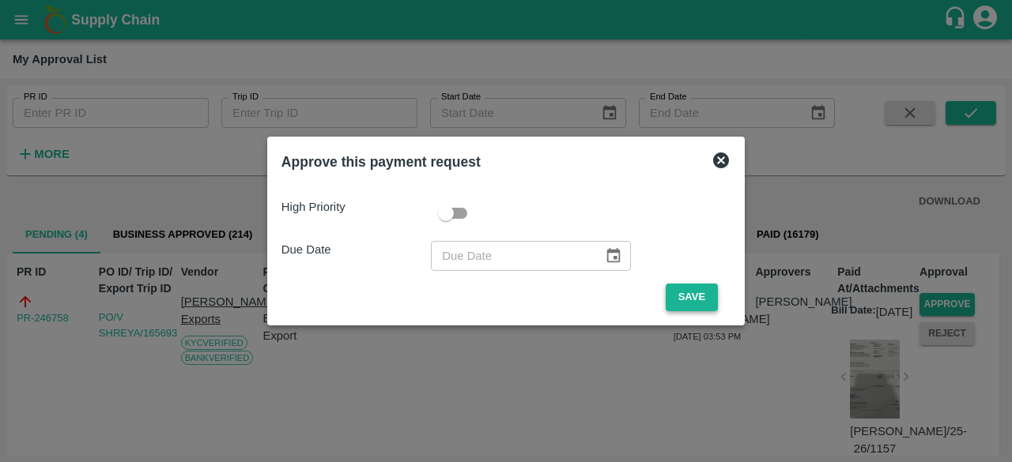
click at [685, 293] on button "Save" at bounding box center [692, 298] width 52 height 28
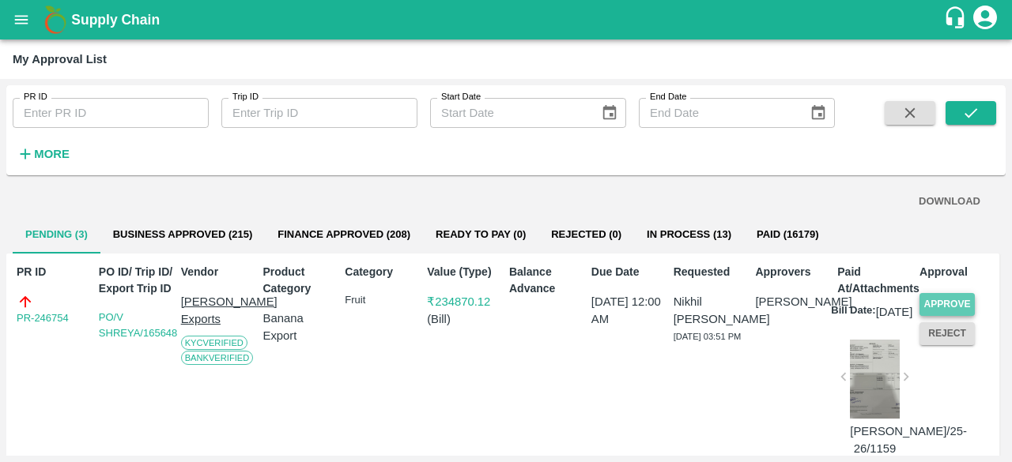
click at [942, 302] on button "Approve" at bounding box center [946, 304] width 55 height 23
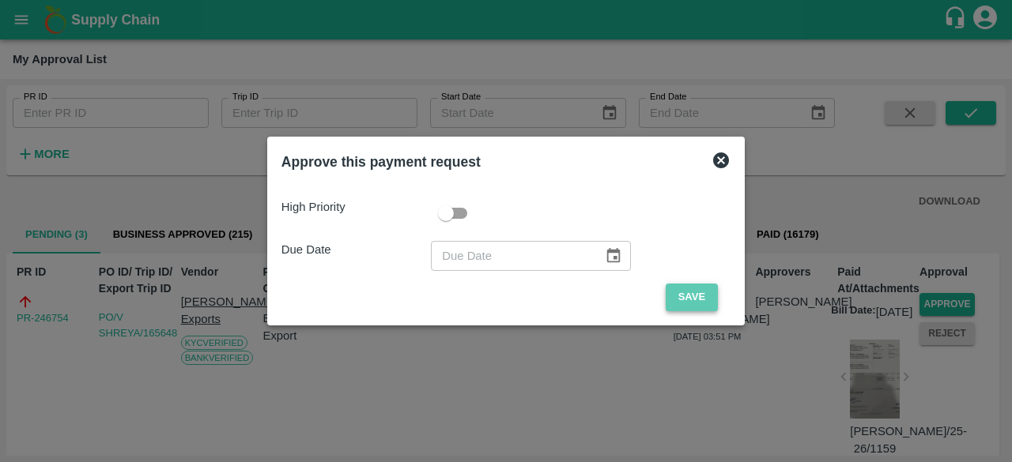
click at [666, 302] on button "Save" at bounding box center [692, 298] width 52 height 28
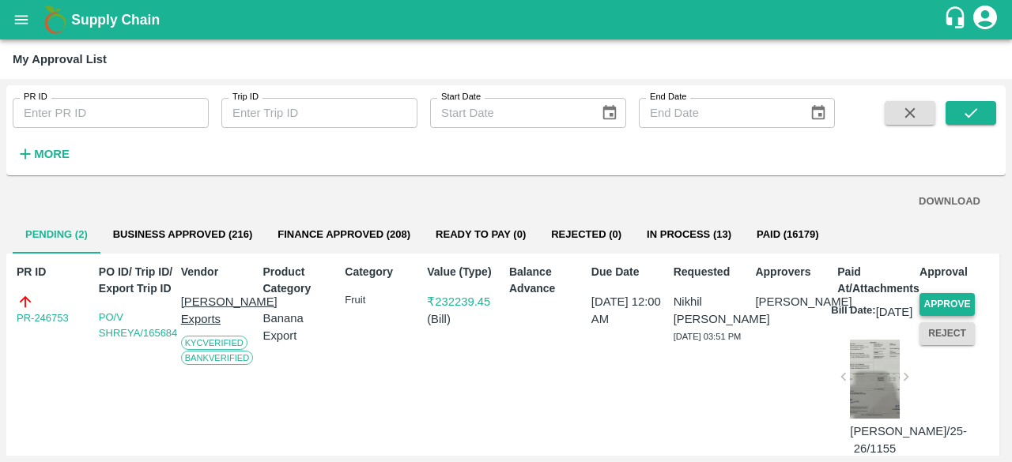
click at [958, 298] on button "Approve" at bounding box center [946, 304] width 55 height 23
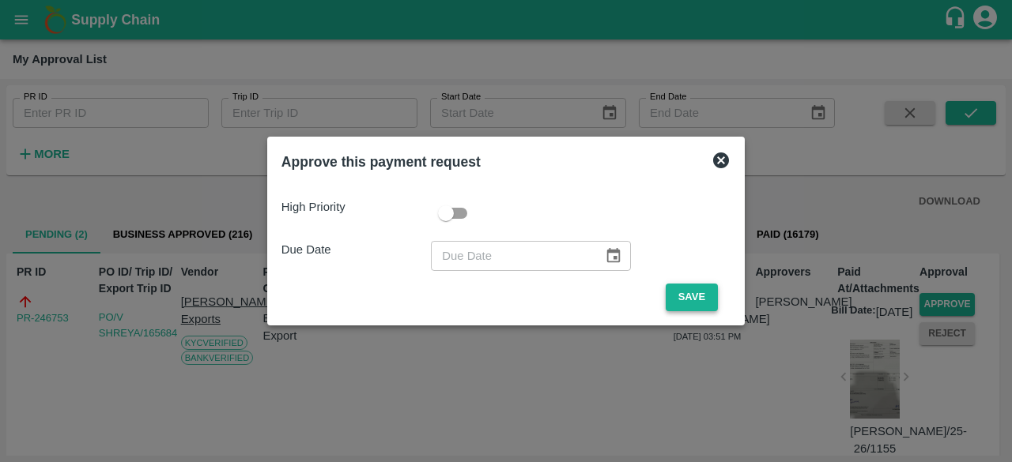
click at [696, 299] on button "Save" at bounding box center [692, 298] width 52 height 28
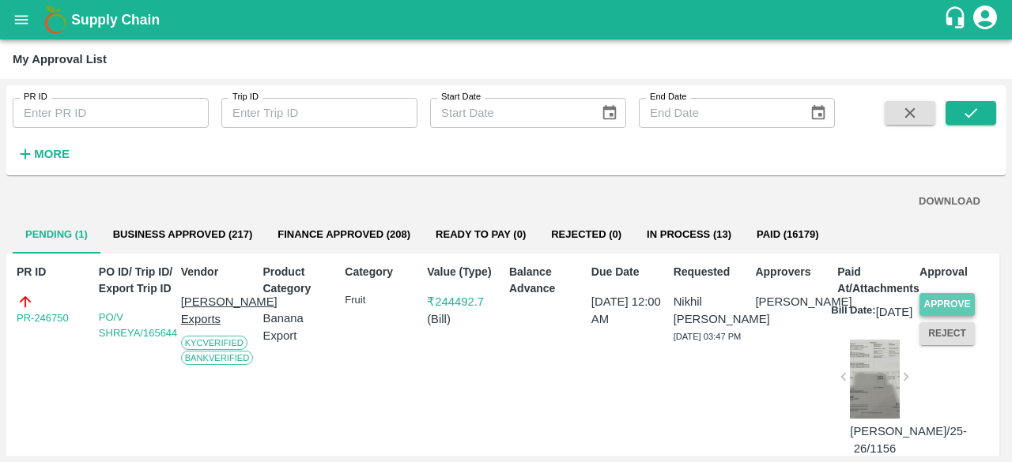
click at [953, 306] on button "Approve" at bounding box center [946, 304] width 55 height 23
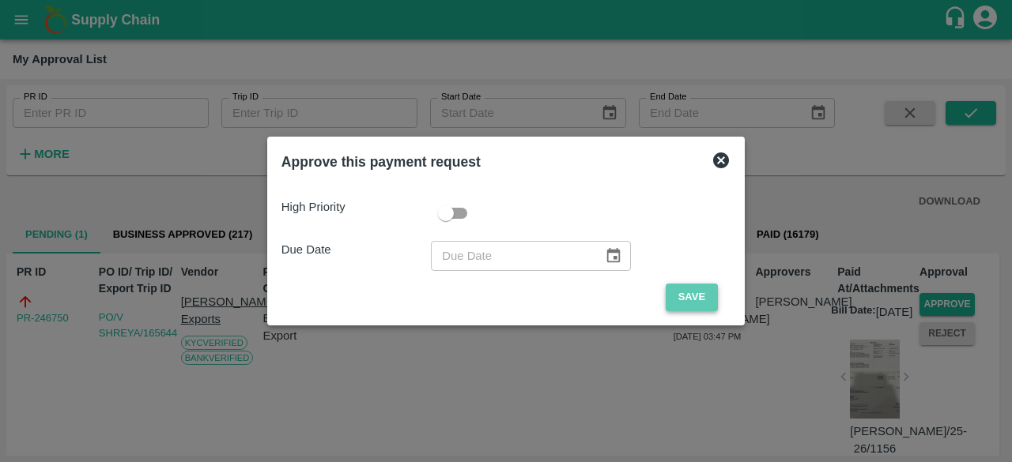
click at [680, 303] on button "Save" at bounding box center [692, 298] width 52 height 28
